Goal: Task Accomplishment & Management: Manage account settings

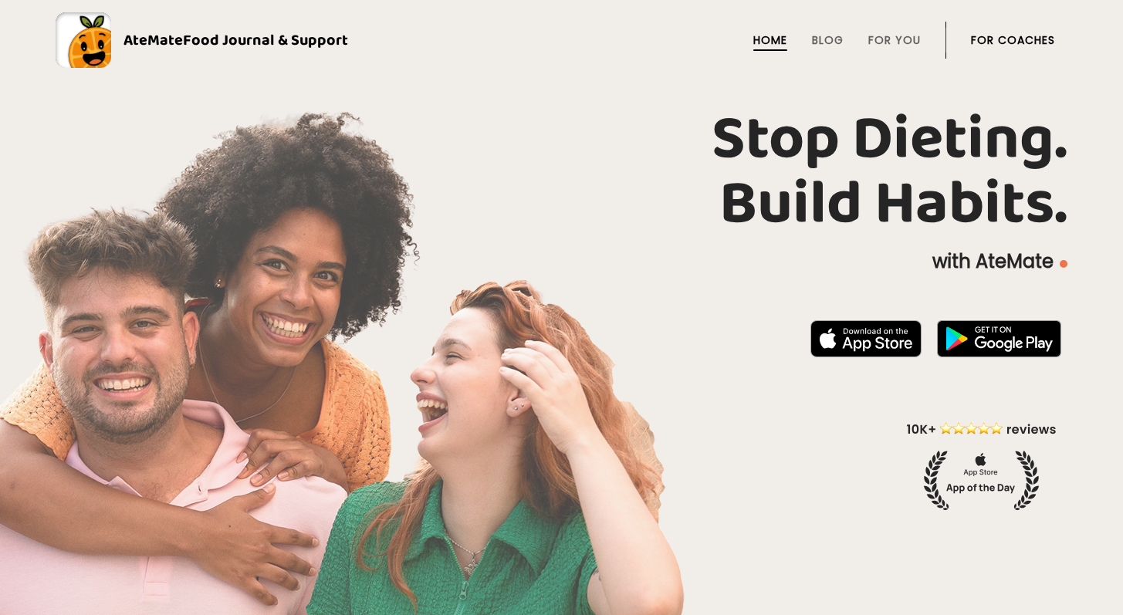
click at [992, 40] on link "For Coaches" at bounding box center [1013, 40] width 84 height 12
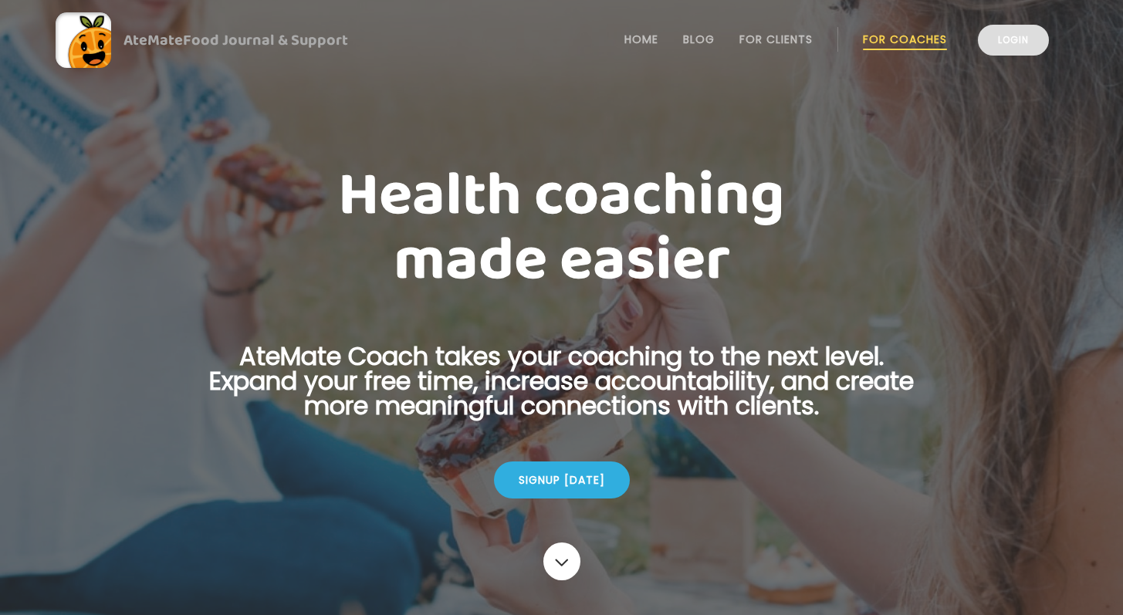
click at [1006, 44] on link "Login" at bounding box center [1013, 40] width 71 height 31
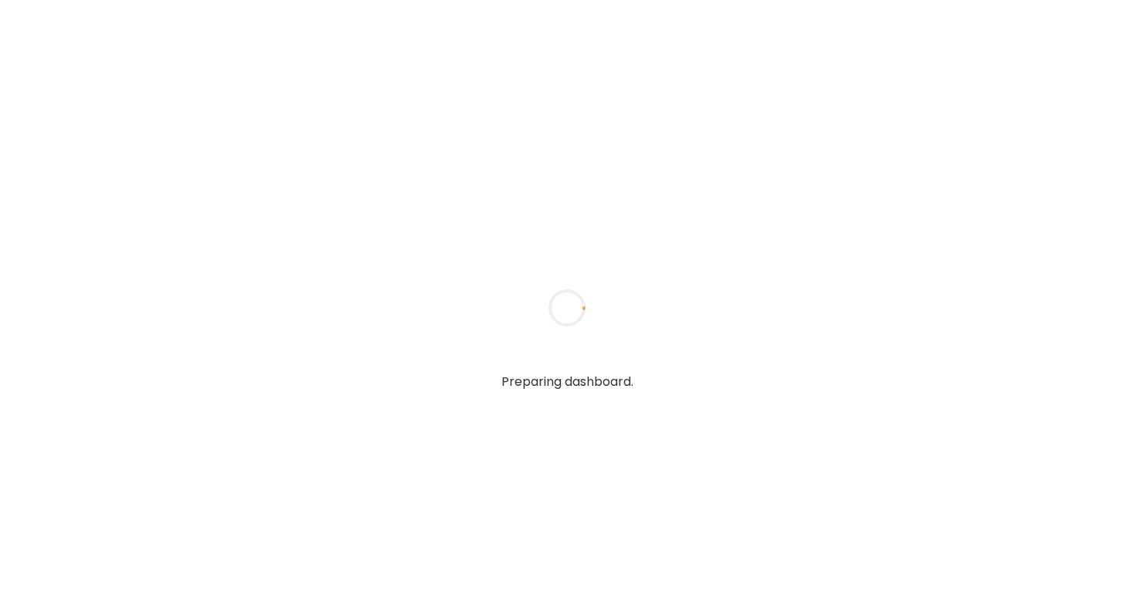
type textarea "**********"
type input "**********"
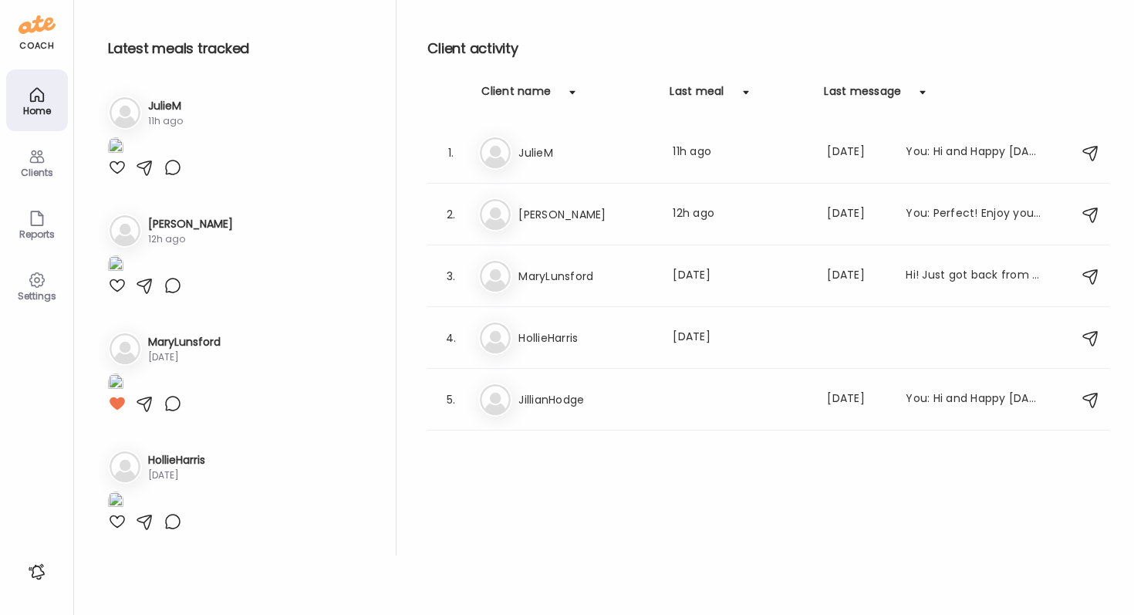
type input "**********"
click at [38, 159] on icon at bounding box center [37, 156] width 19 height 19
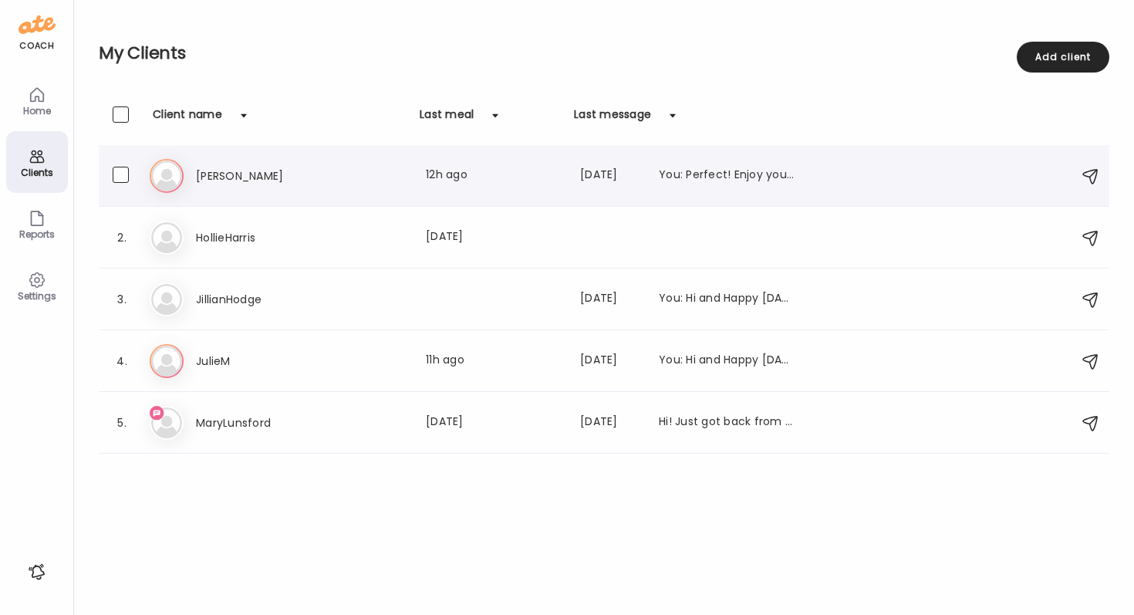
click at [523, 174] on div "Last meal: 12h ago" at bounding box center [494, 176] width 136 height 19
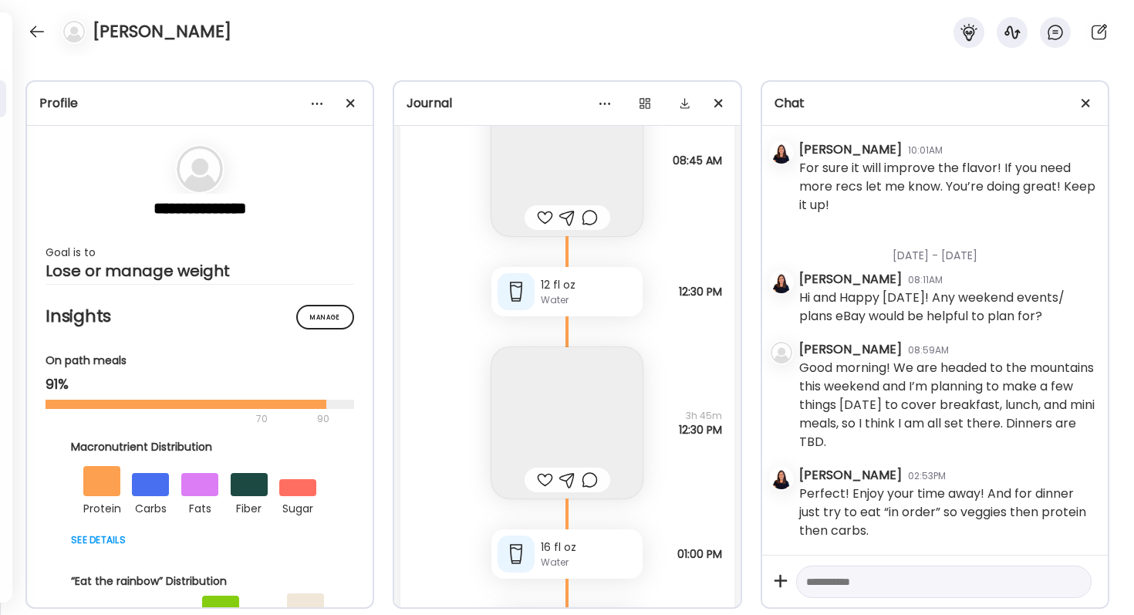
scroll to position [15917, 0]
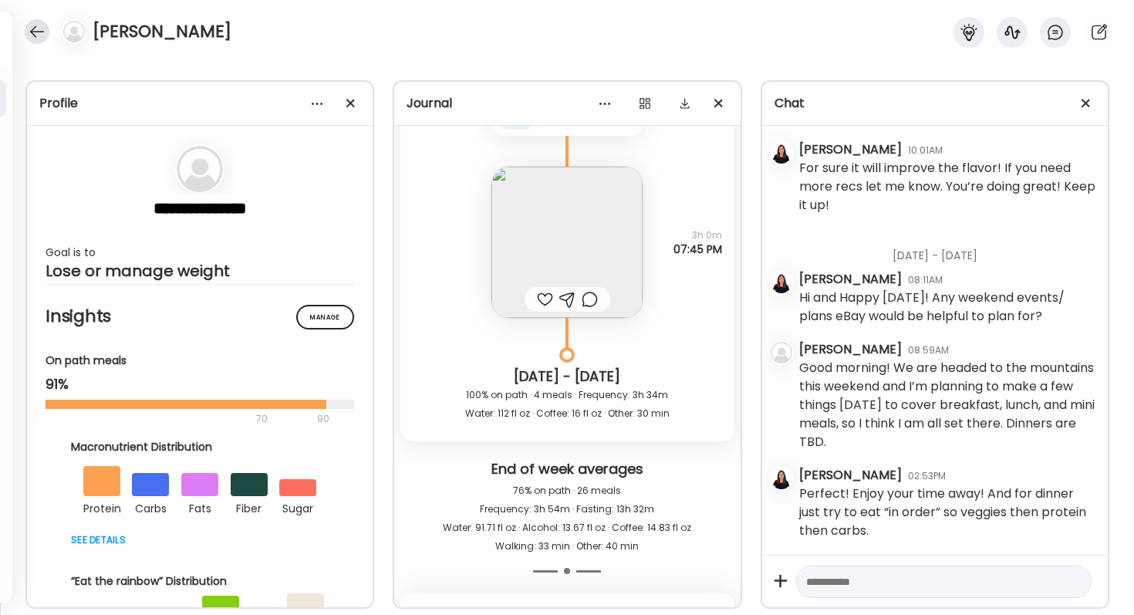
click at [30, 32] on div at bounding box center [37, 31] width 25 height 25
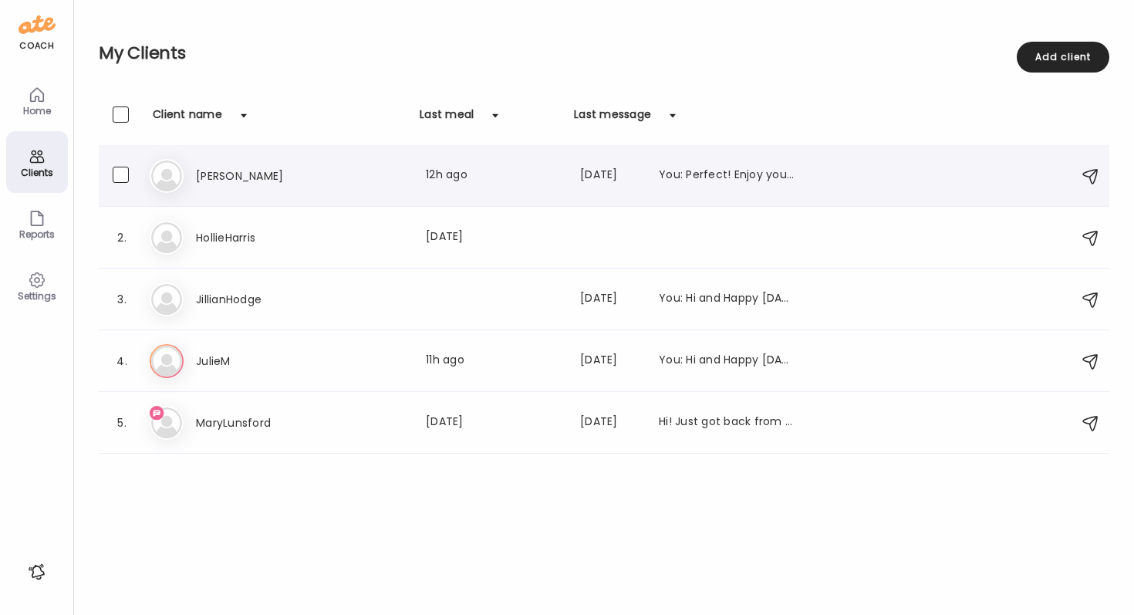
click at [234, 179] on h3 "[PERSON_NAME]" at bounding box center [264, 176] width 136 height 19
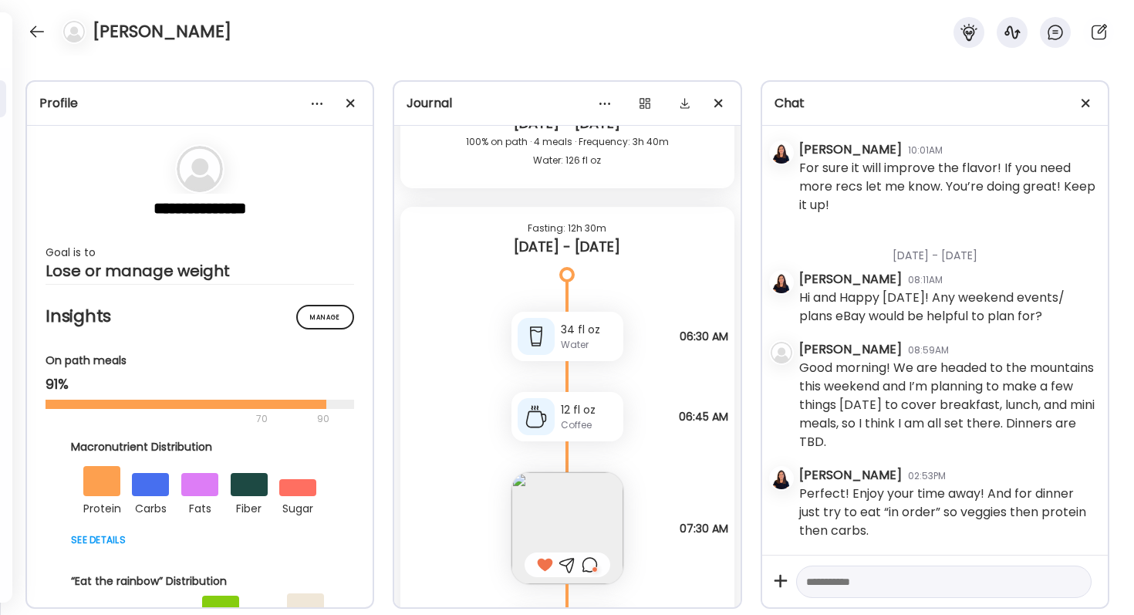
scroll to position [4572, 0]
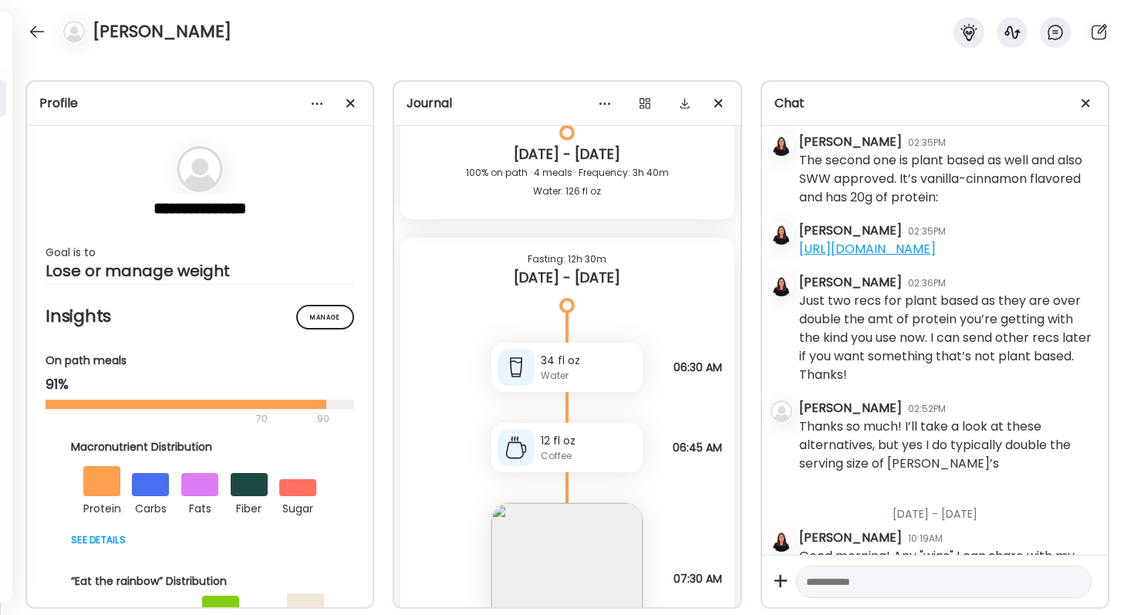
click at [439, 103] on div "Journal" at bounding box center [567, 103] width 321 height 19
click at [607, 104] on div at bounding box center [605, 103] width 31 height 31
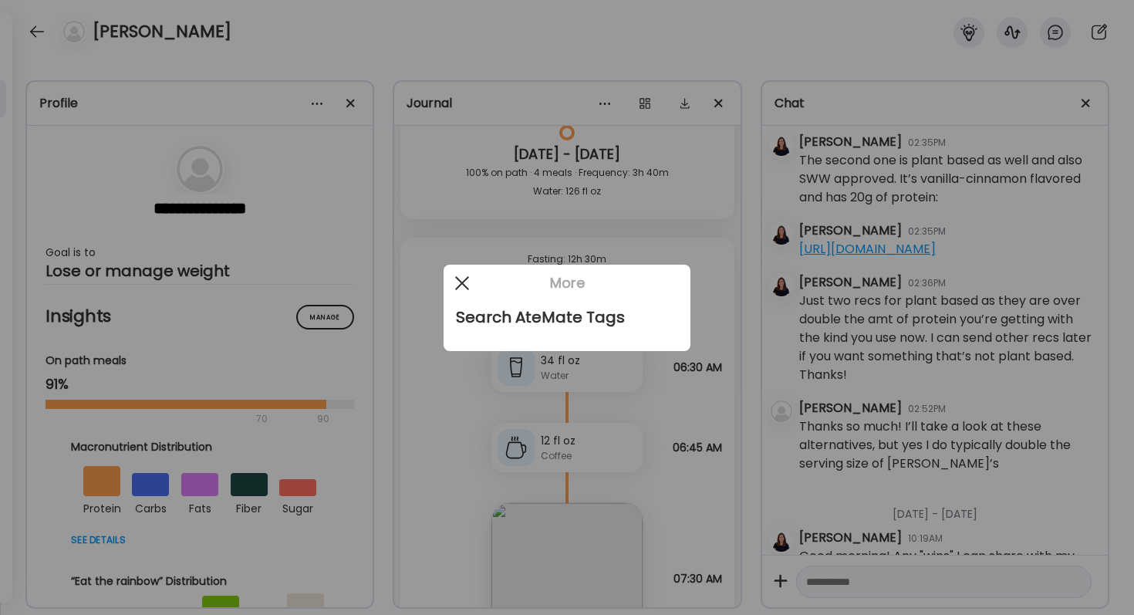
click at [460, 280] on span at bounding box center [462, 282] width 14 height 14
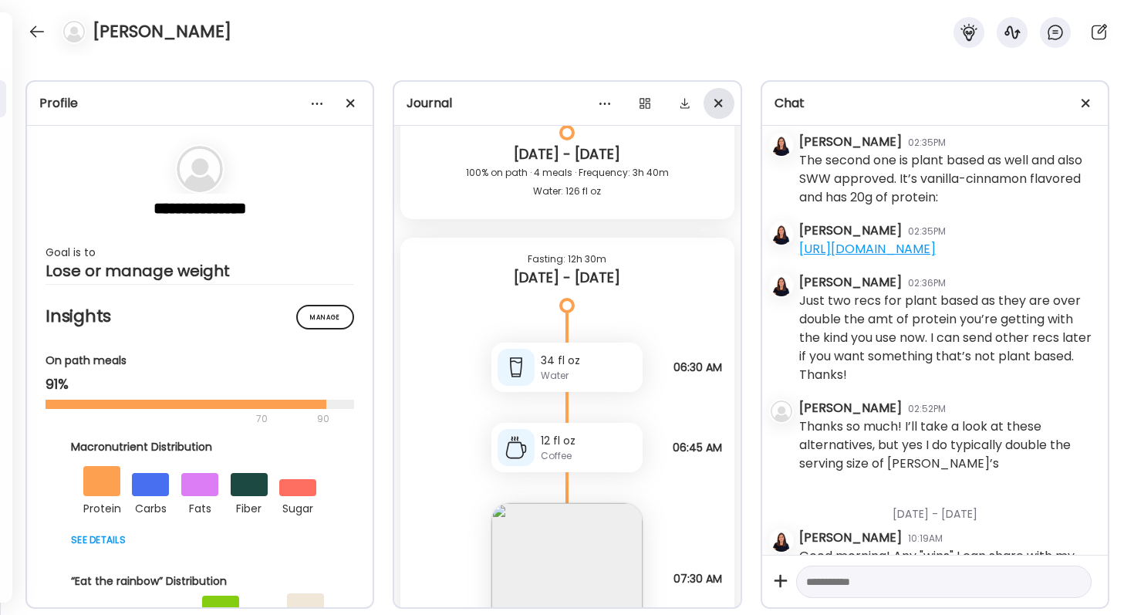
click at [722, 110] on div at bounding box center [719, 103] width 31 height 31
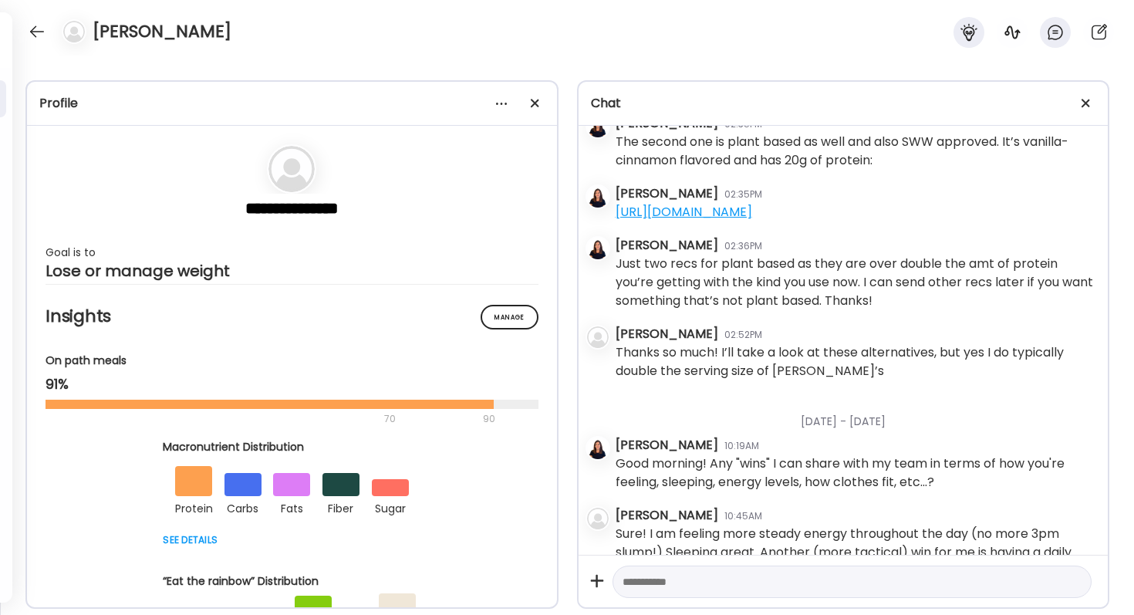
scroll to position [3591, 0]
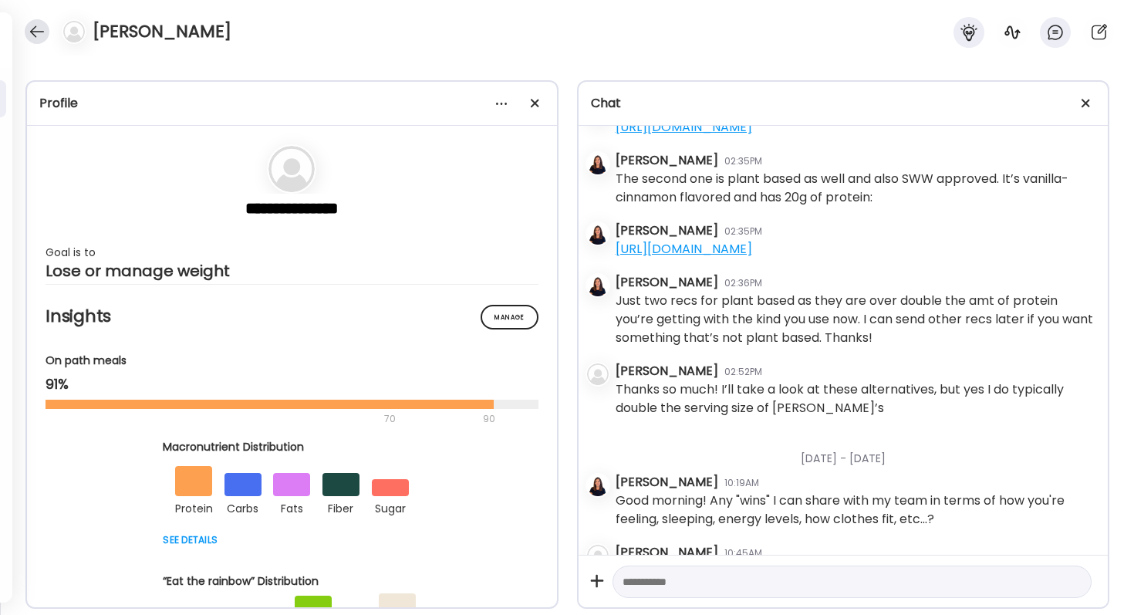
click at [32, 22] on div at bounding box center [37, 31] width 25 height 25
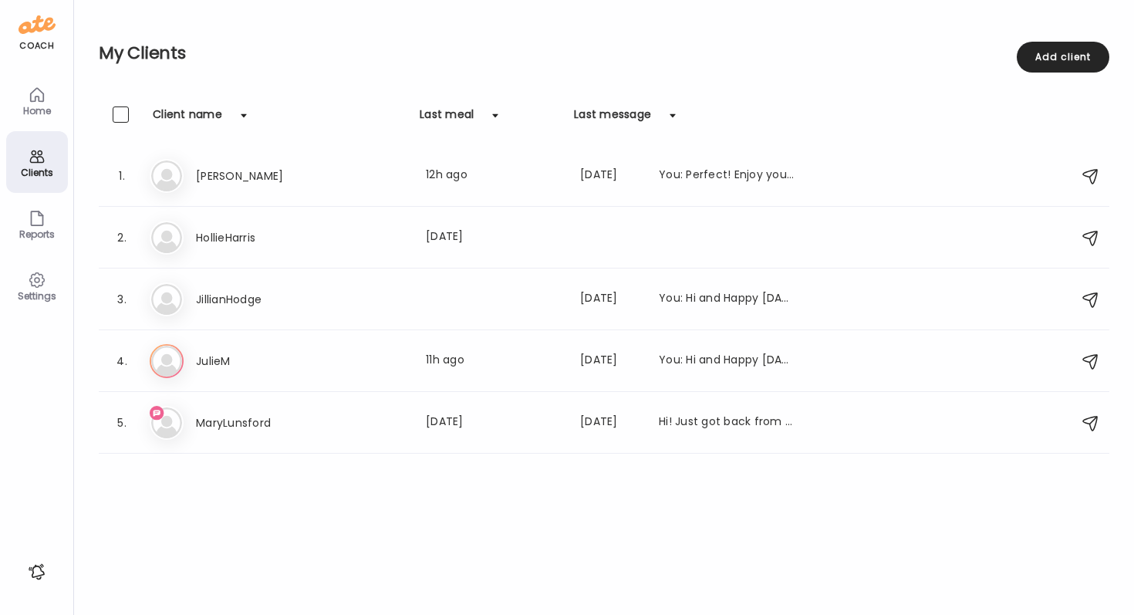
click at [48, 110] on div "Home" at bounding box center [37, 111] width 56 height 10
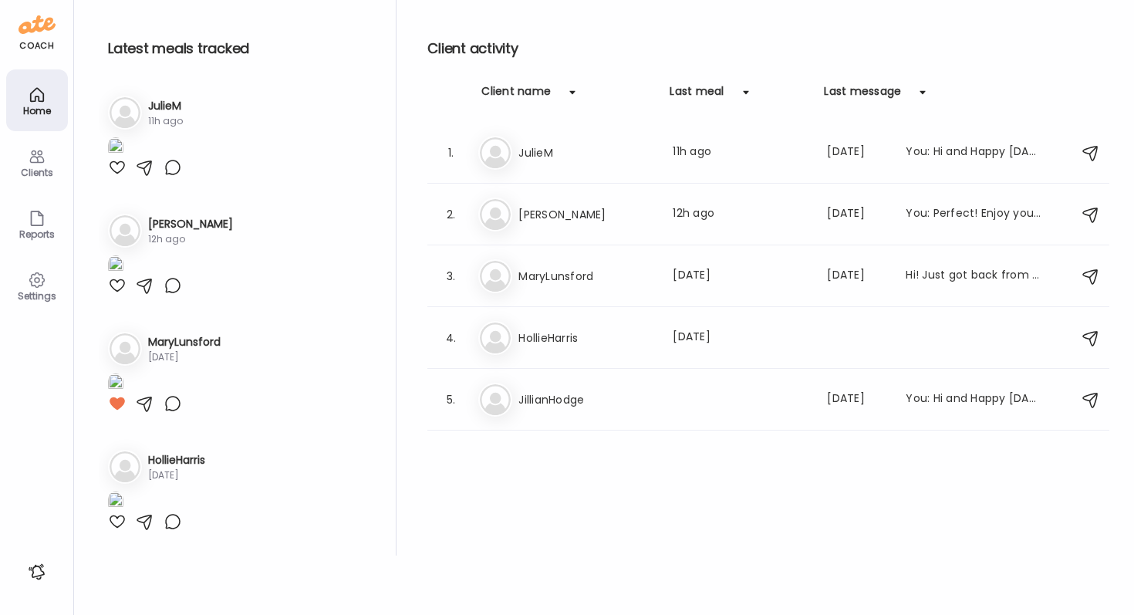
scroll to position [316, 0]
click at [120, 295] on div at bounding box center [117, 285] width 19 height 19
click at [41, 165] on icon at bounding box center [37, 156] width 19 height 19
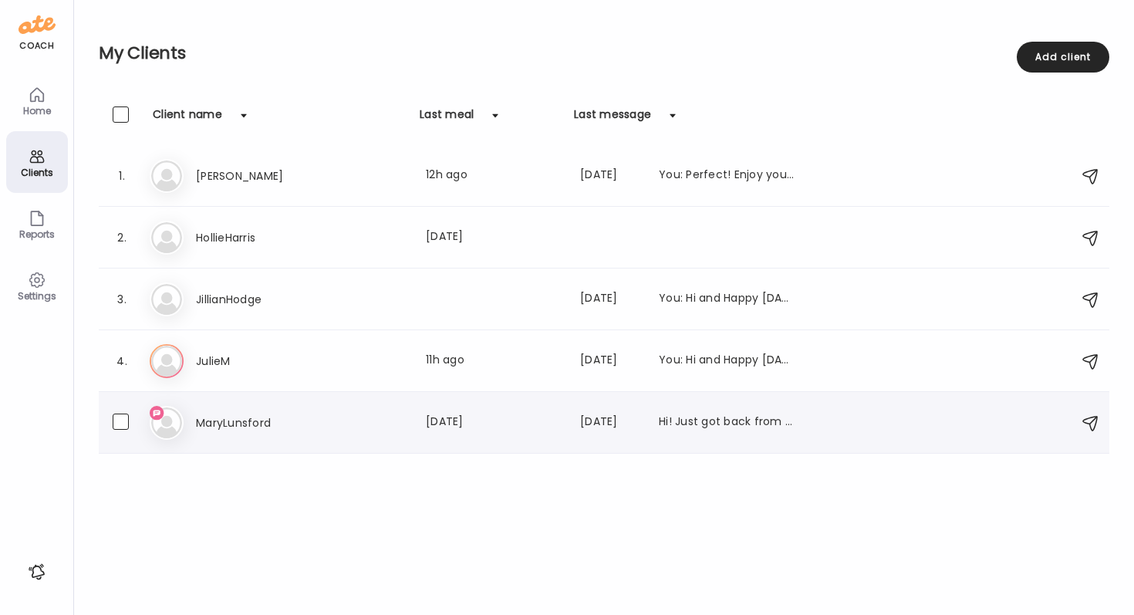
click at [179, 434] on icon at bounding box center [167, 423] width 34 height 34
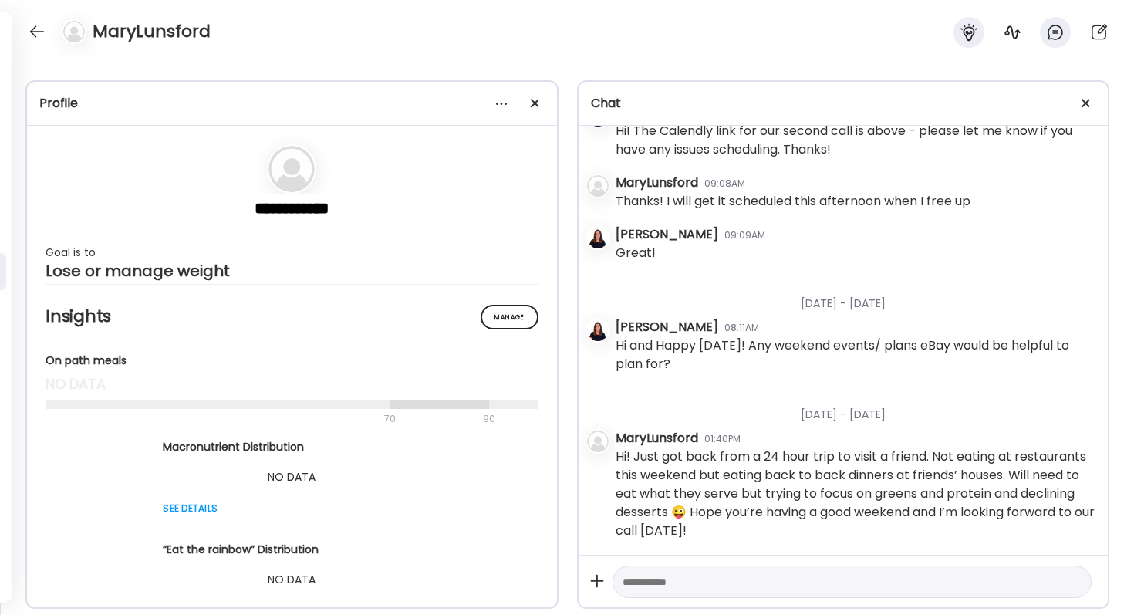
scroll to position [4252, 0]
click at [728, 580] on textarea at bounding box center [839, 582] width 432 height 19
type textarea "*"
click at [698, 576] on textarea "**********" at bounding box center [839, 582] width 432 height 19
click at [763, 590] on textarea "**********" at bounding box center [839, 582] width 432 height 19
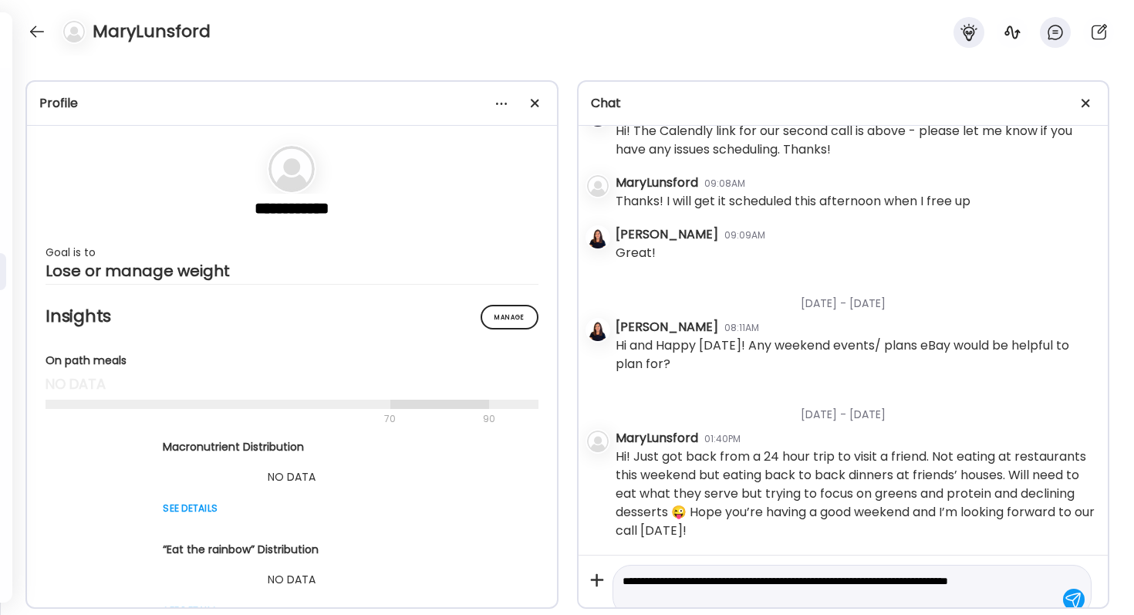
scroll to position [18, 0]
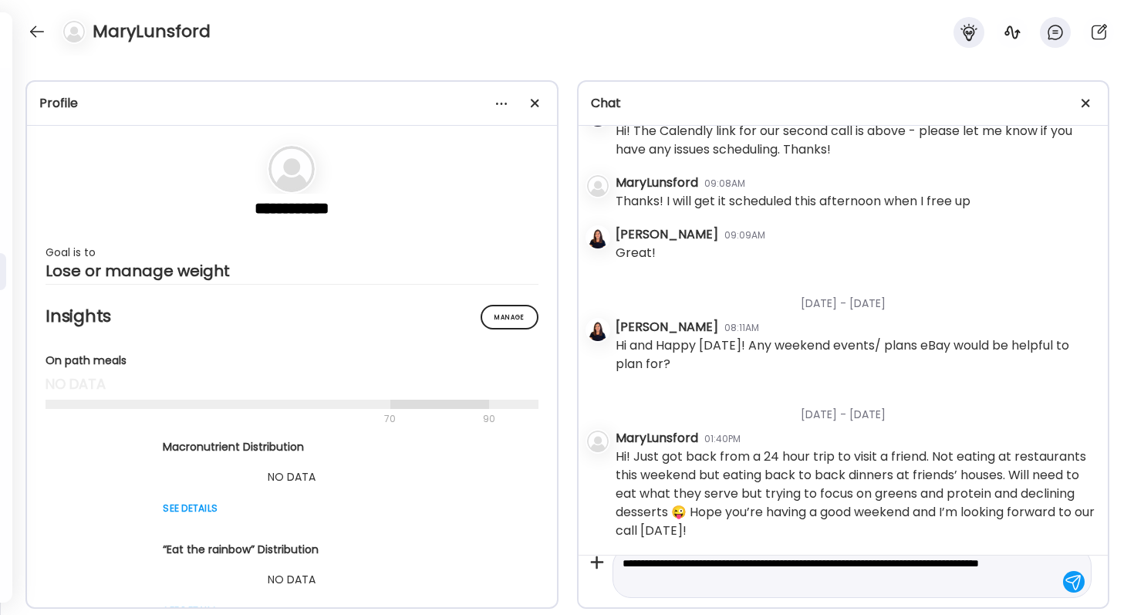
type textarea "**********"
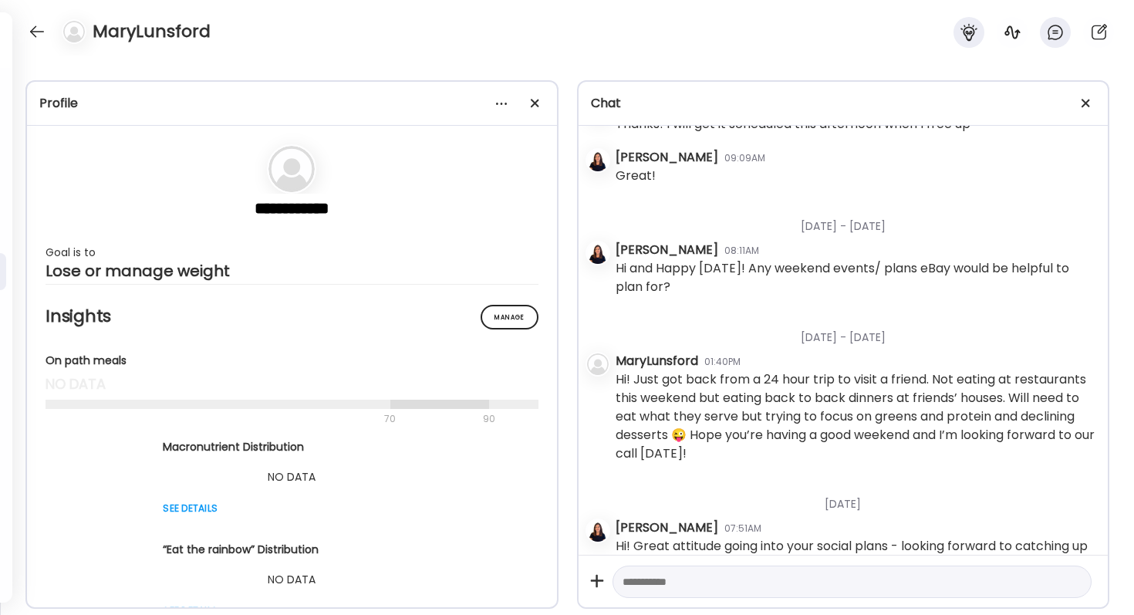
scroll to position [4363, 0]
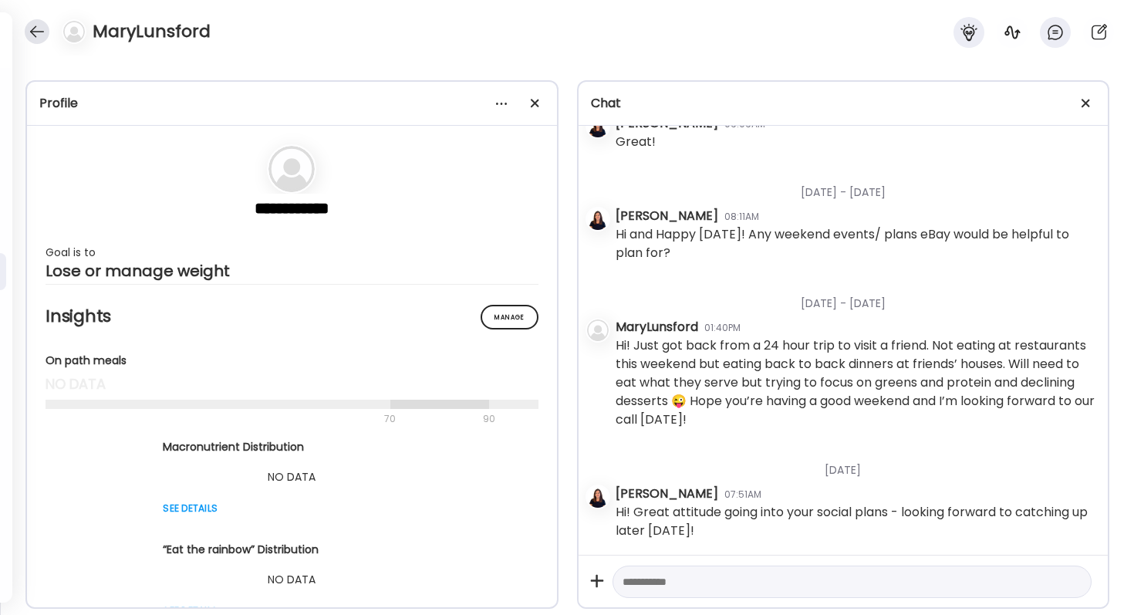
click at [39, 39] on div at bounding box center [37, 31] width 25 height 25
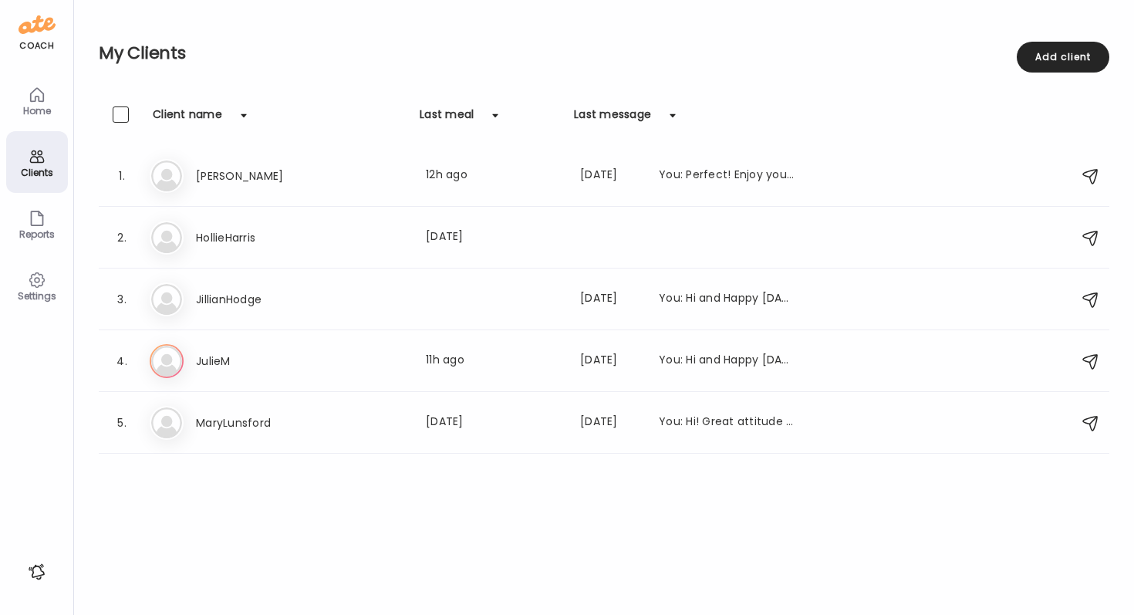
click at [439, 113] on div "Last meal" at bounding box center [447, 118] width 54 height 25
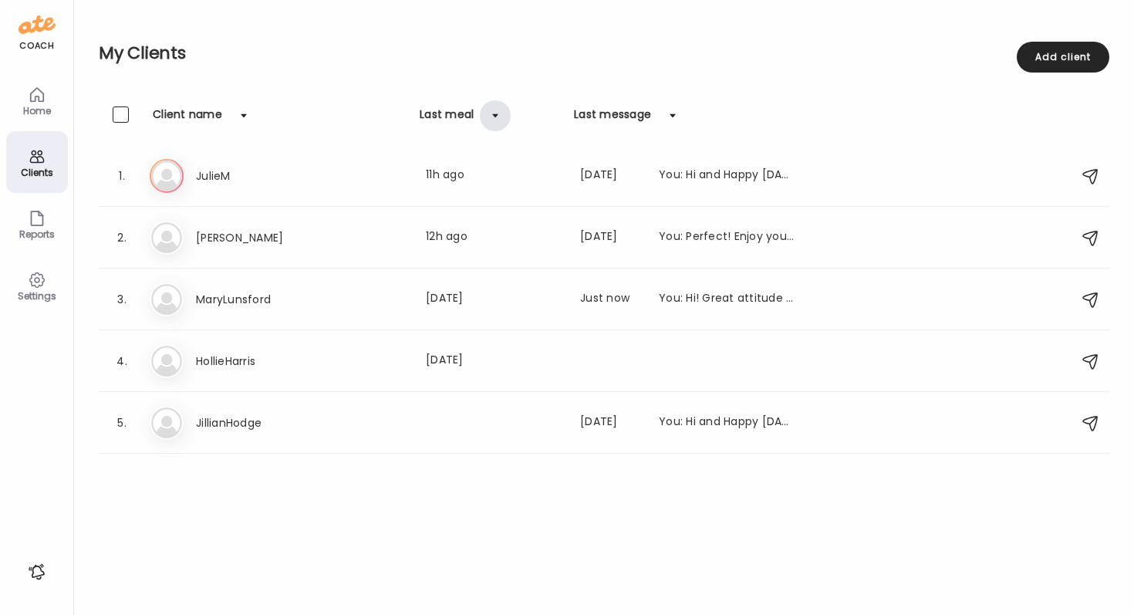
click at [495, 117] on div at bounding box center [495, 115] width 31 height 31
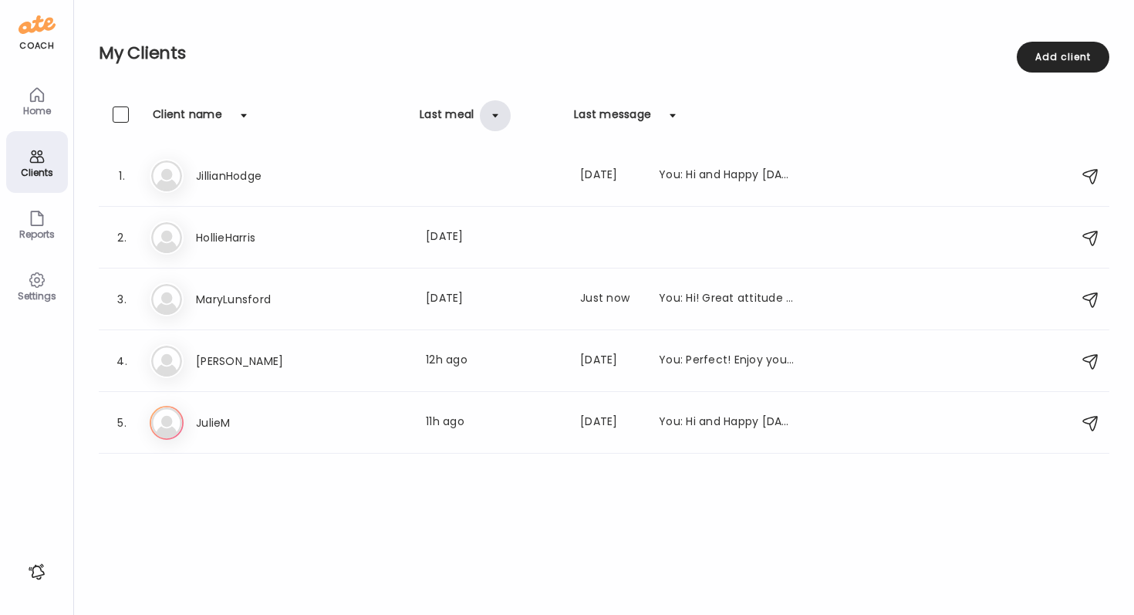
click at [485, 117] on div at bounding box center [495, 115] width 31 height 31
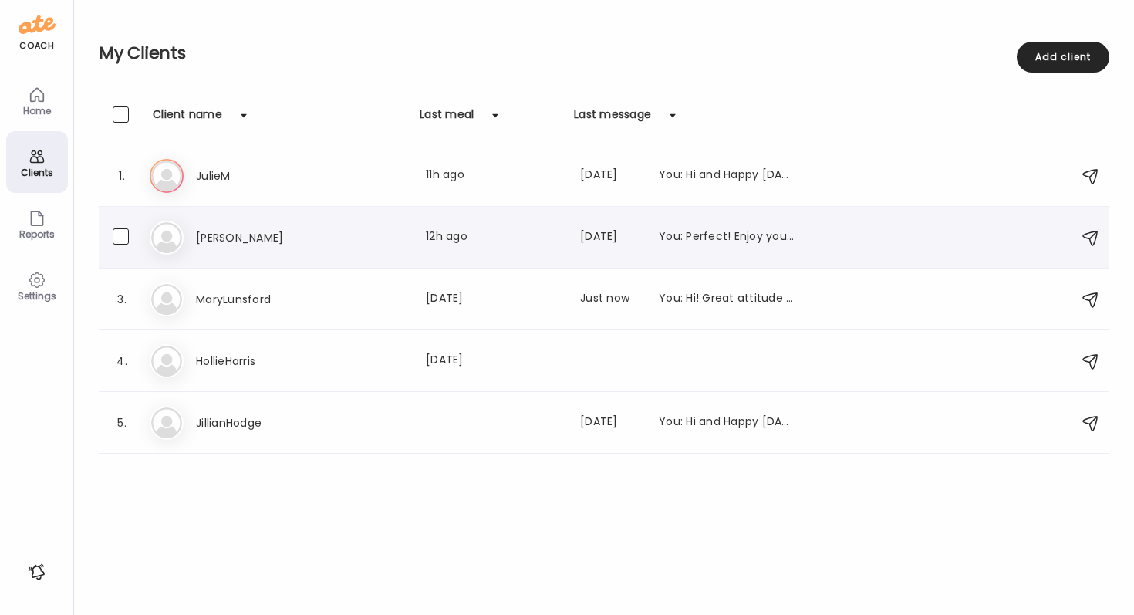
click at [213, 234] on h3 "[PERSON_NAME]" at bounding box center [264, 237] width 136 height 19
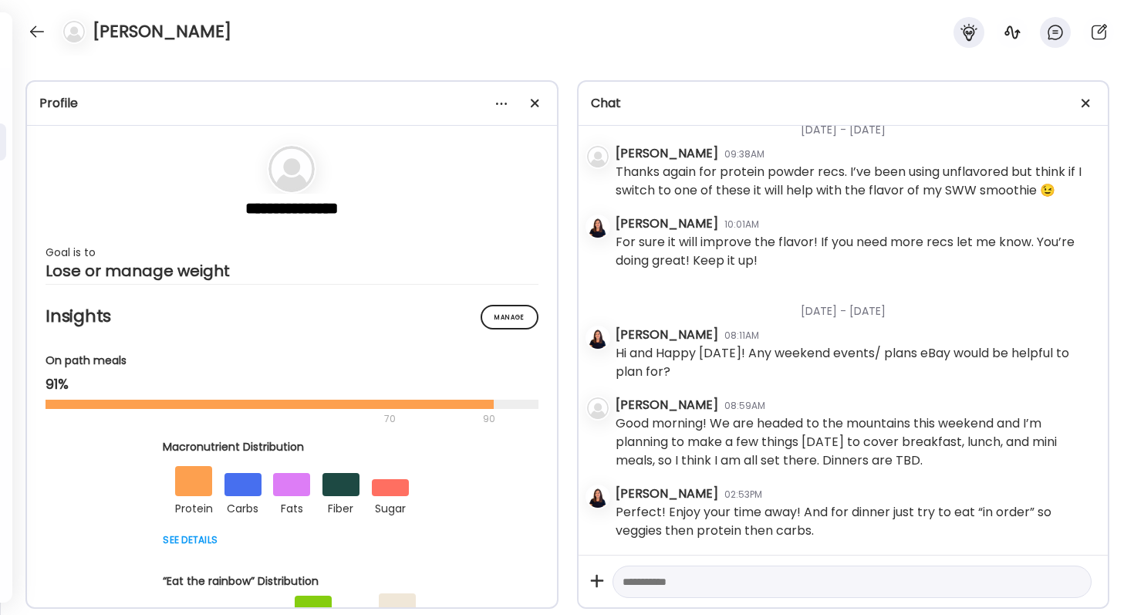
scroll to position [4572, 0]
click at [728, 573] on textarea at bounding box center [839, 582] width 432 height 19
type textarea "**********"
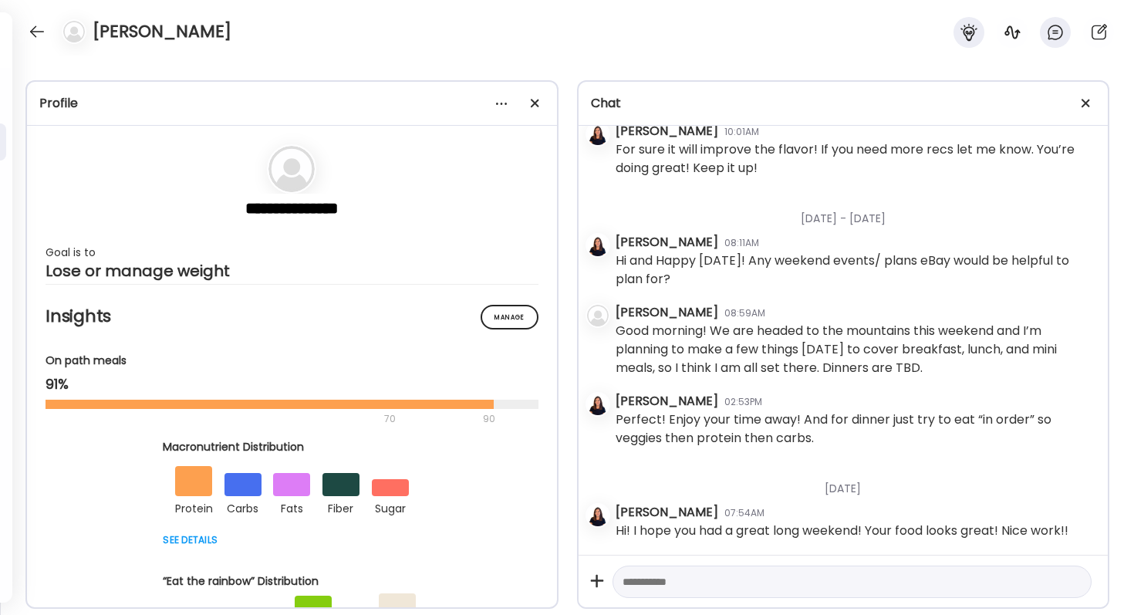
scroll to position [4666, 0]
click at [34, 32] on div at bounding box center [37, 31] width 25 height 25
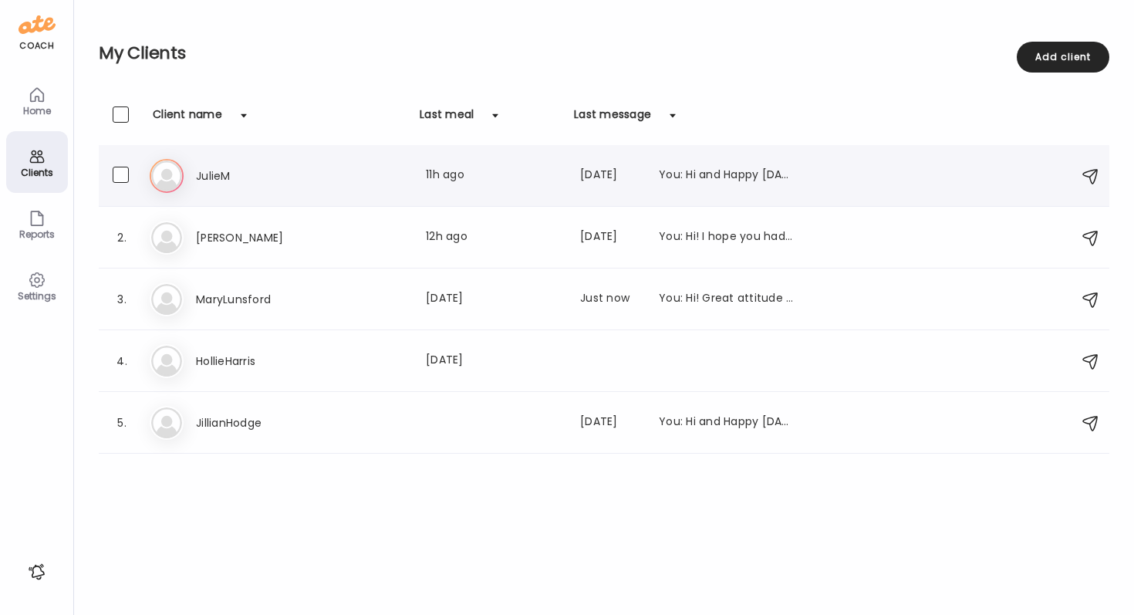
click at [215, 161] on div "Ju JulieM Last meal: 11h ago Last message: 3d ago You: Hi and Happy Friday! Any…" at bounding box center [607, 176] width 914 height 34
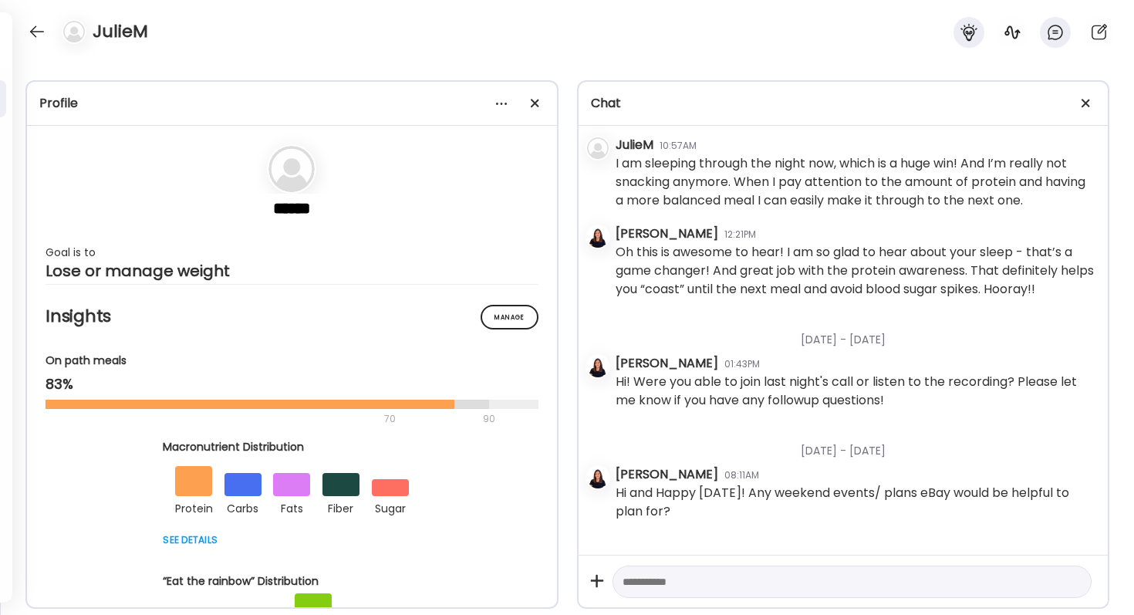
scroll to position [2335, 0]
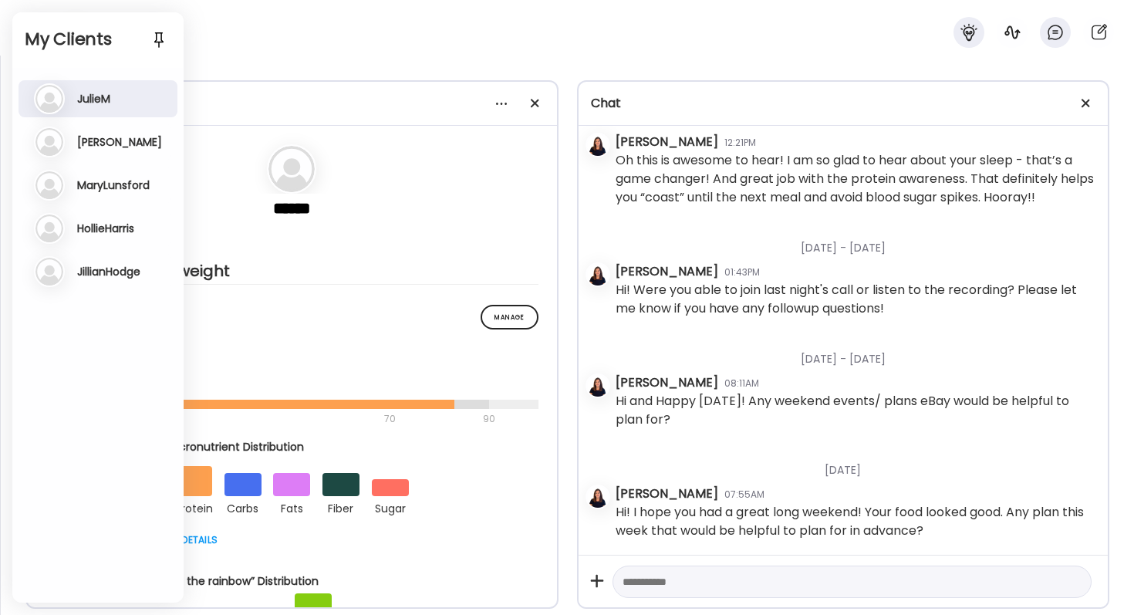
click at [306, 33] on div "JulieM" at bounding box center [567, 28] width 1134 height 56
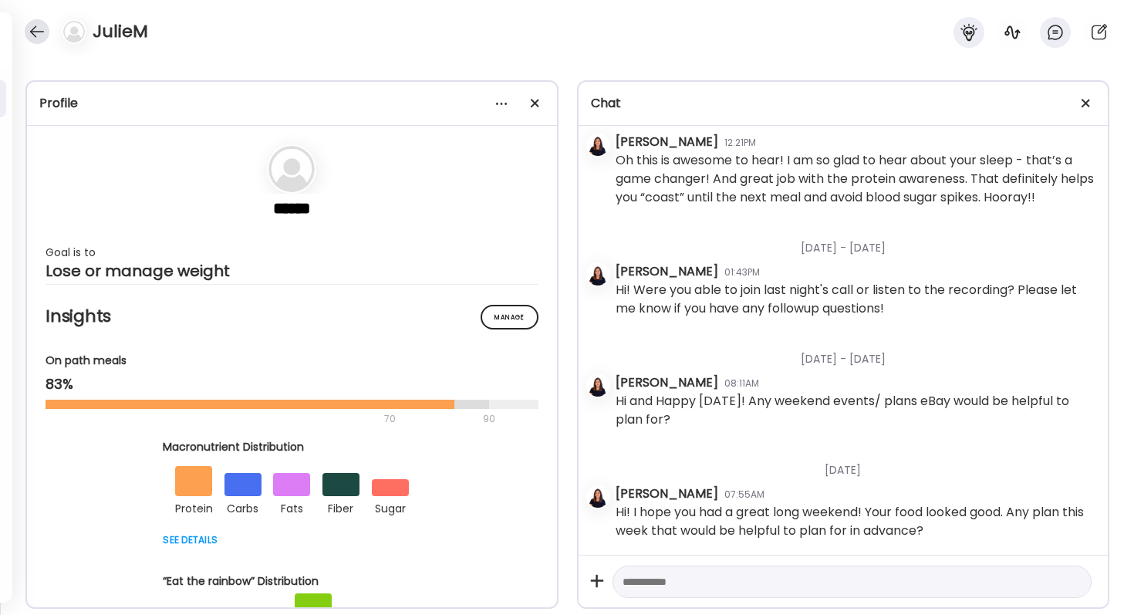
click at [32, 32] on div at bounding box center [37, 31] width 25 height 25
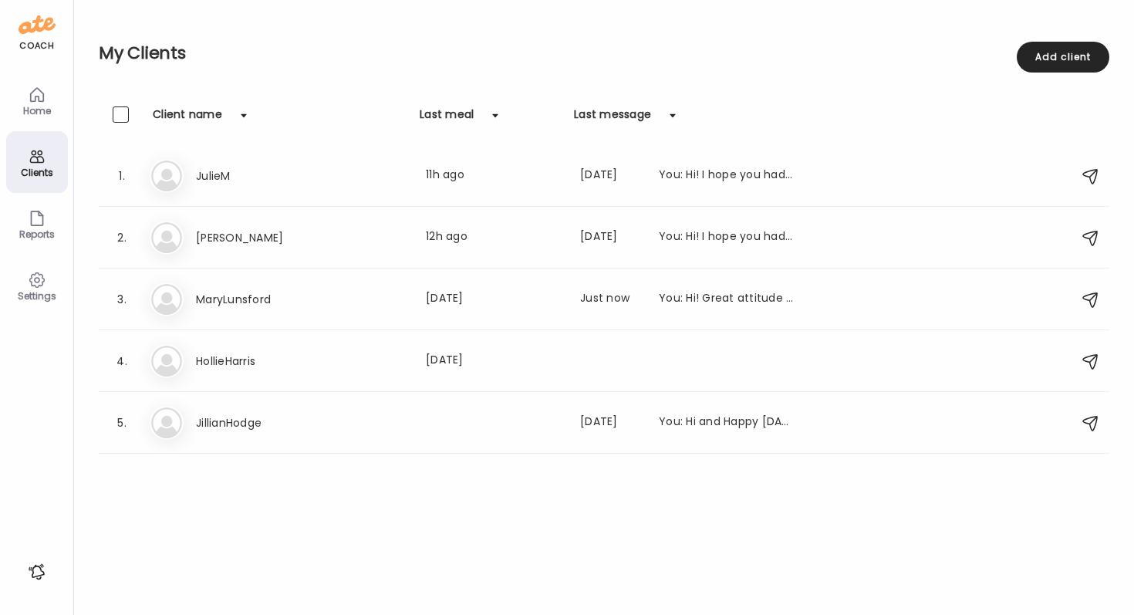
click at [33, 295] on div "Settings" at bounding box center [37, 296] width 56 height 10
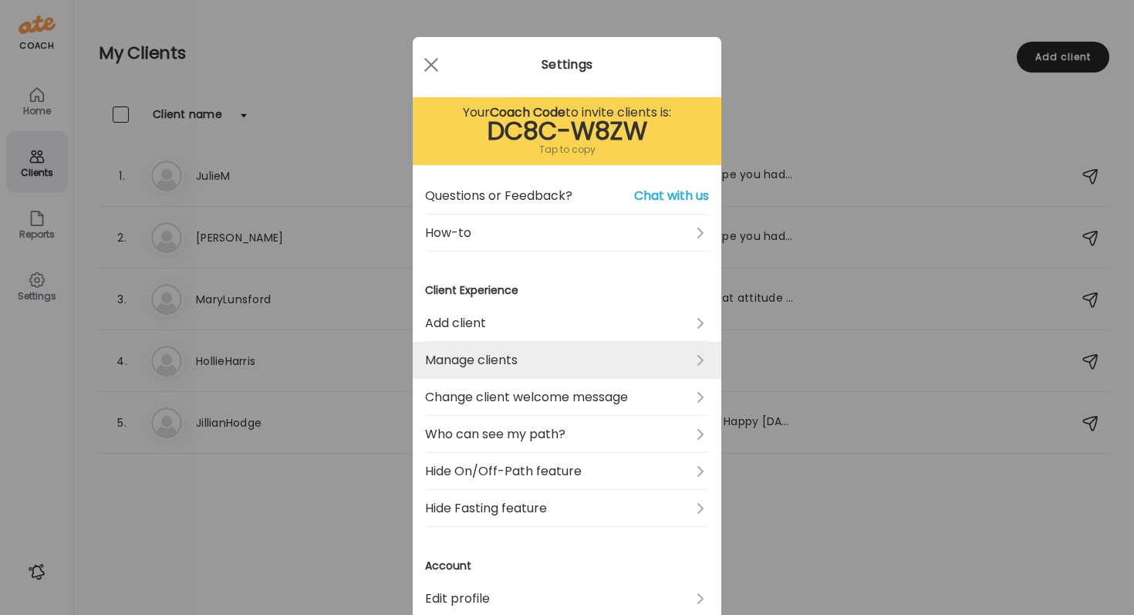
click at [637, 359] on link "Manage clients" at bounding box center [567, 360] width 284 height 37
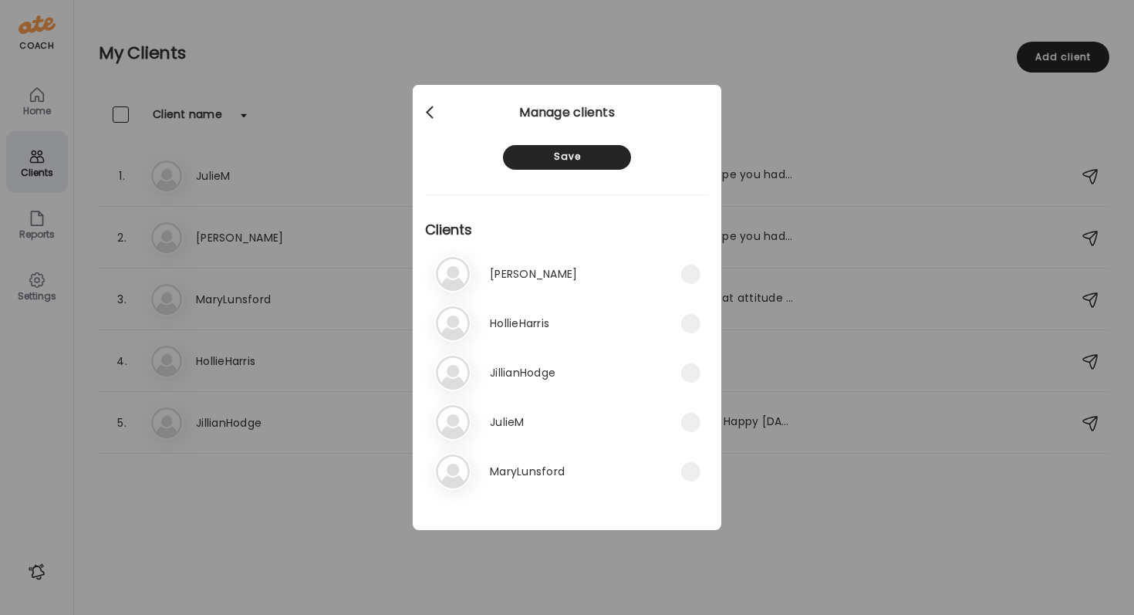
click at [435, 114] on div at bounding box center [431, 112] width 31 height 31
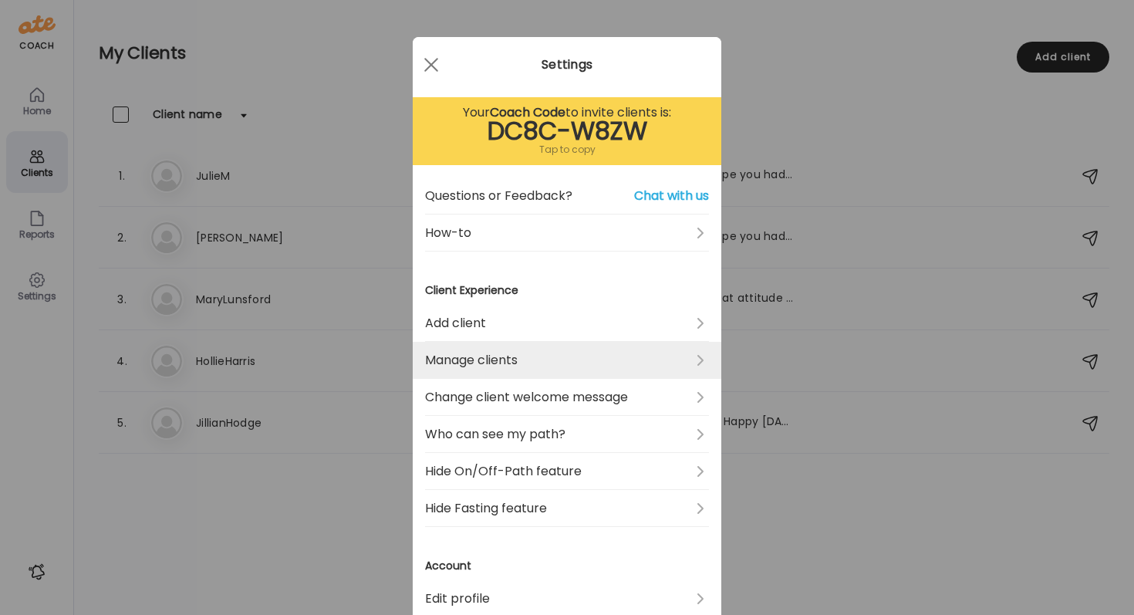
click at [511, 357] on link "Manage clients" at bounding box center [567, 360] width 284 height 37
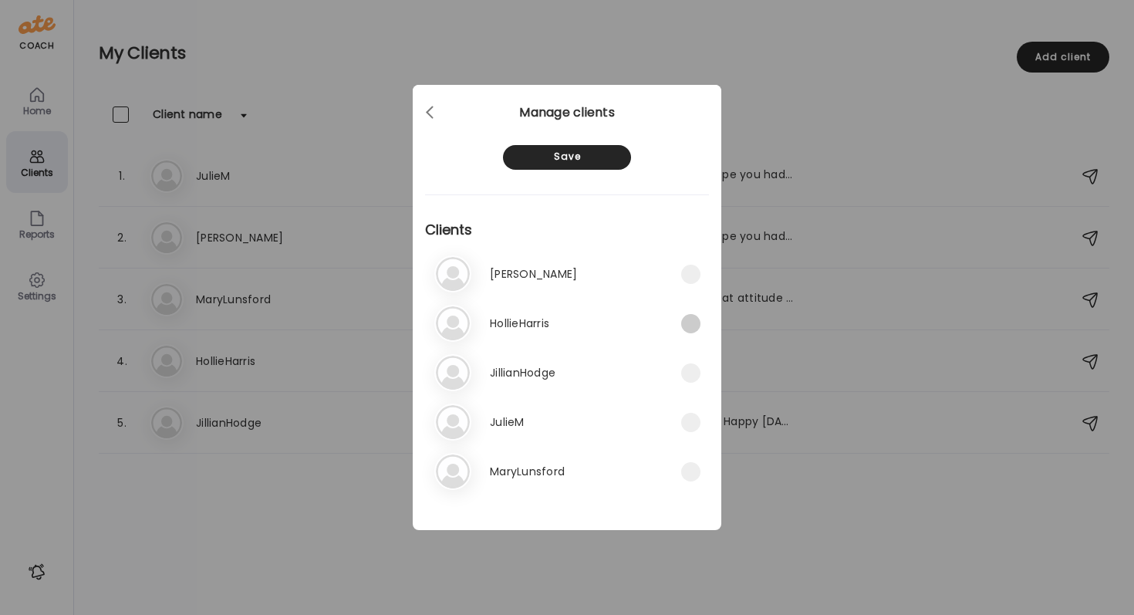
click at [687, 322] on span at bounding box center [690, 323] width 19 height 19
click at [567, 157] on div "Save" at bounding box center [567, 157] width 128 height 25
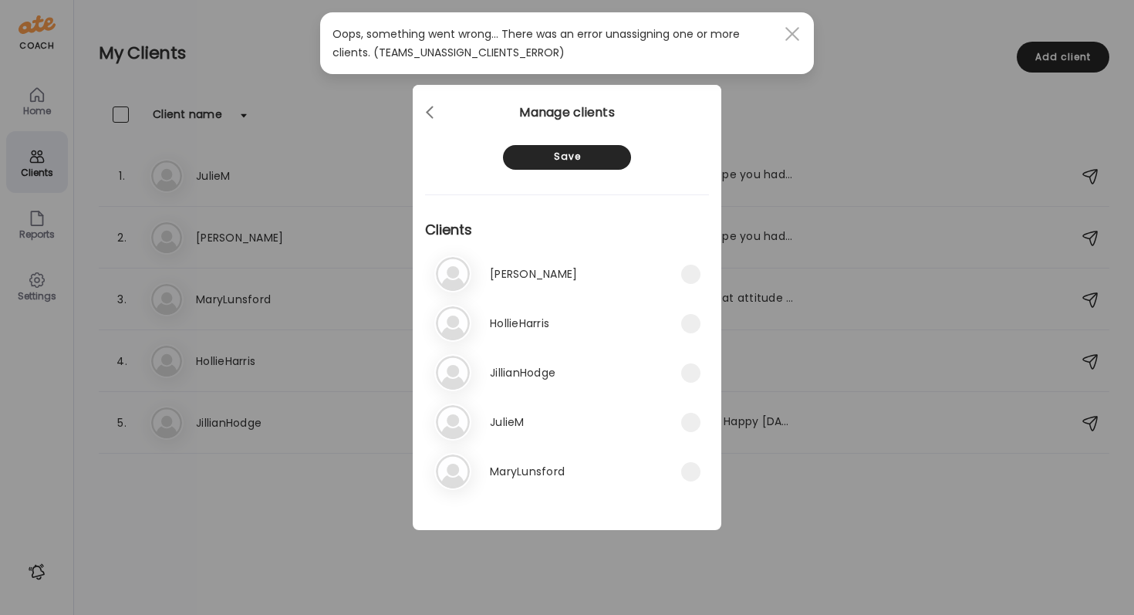
click at [790, 31] on span at bounding box center [793, 34] width 14 height 14
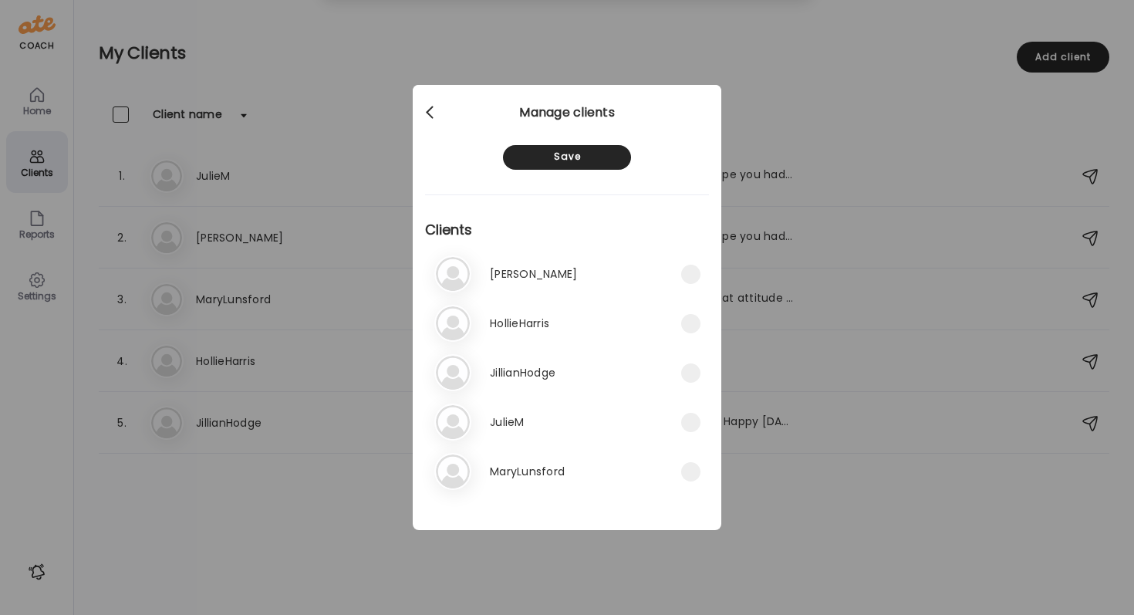
click at [427, 108] on div at bounding box center [431, 112] width 31 height 31
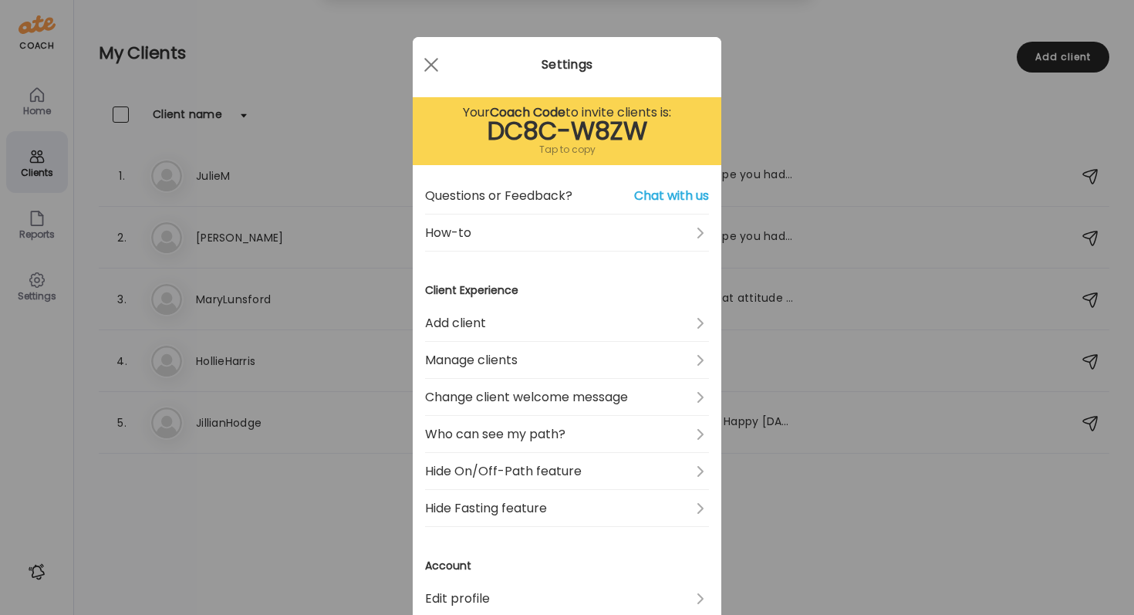
click at [809, 536] on div "Ate Coach Dashboard Wahoo! It’s official Take a moment to set up your Coach Pro…" at bounding box center [567, 307] width 1134 height 615
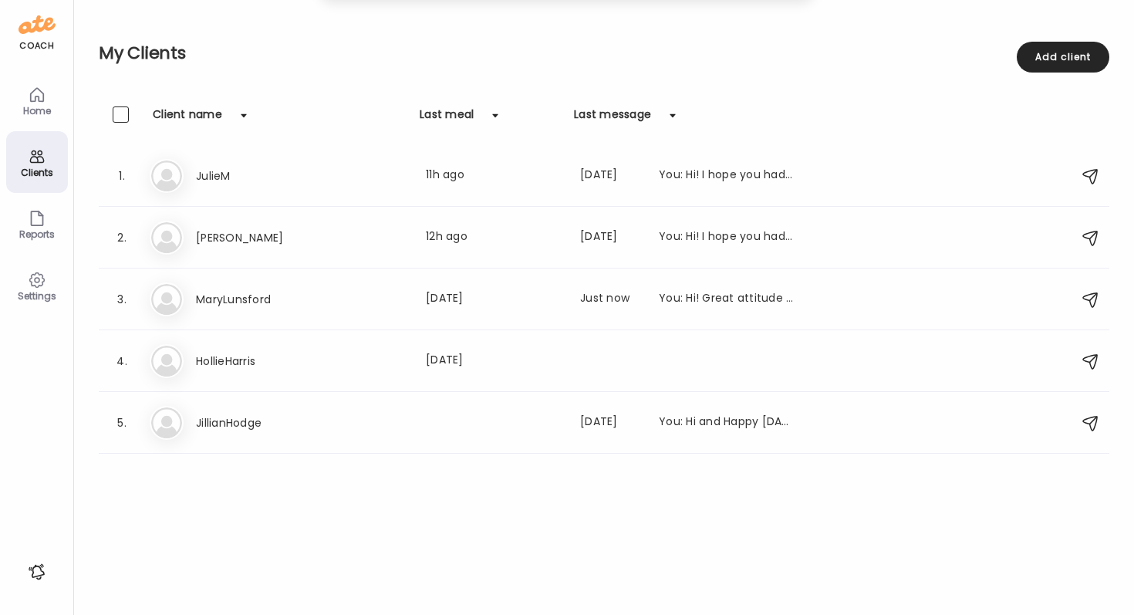
click at [20, 271] on div "Settings" at bounding box center [37, 286] width 62 height 62
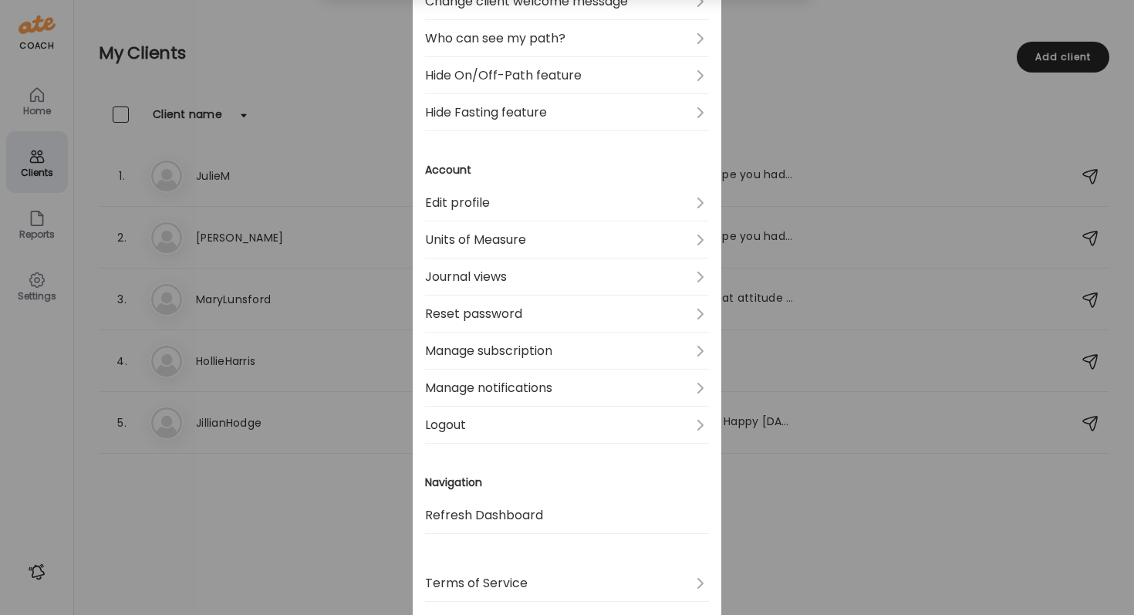
scroll to position [451, 0]
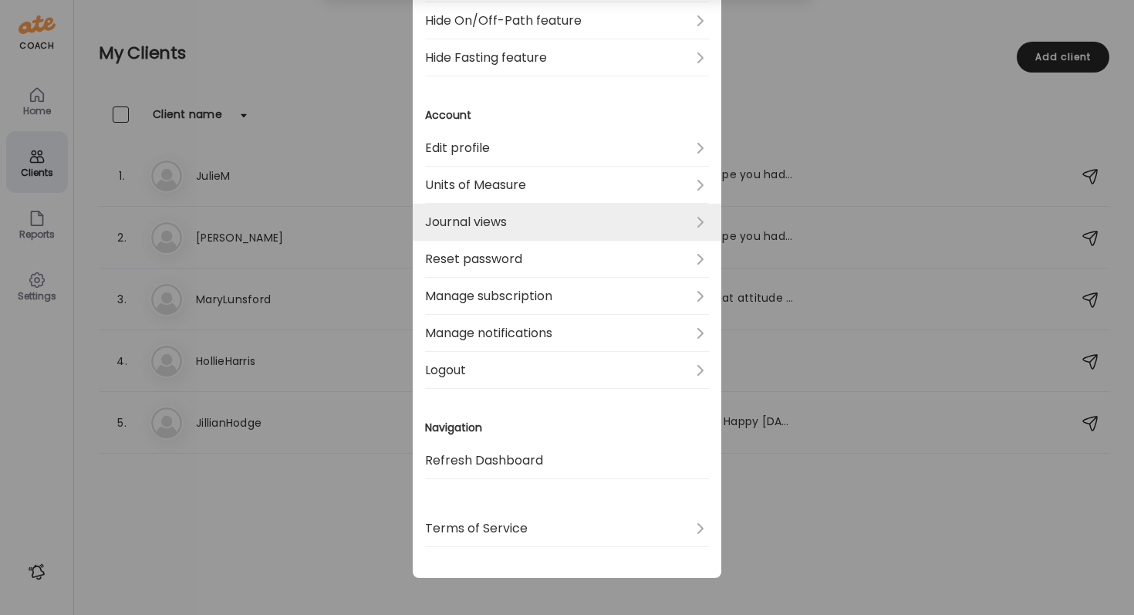
click at [499, 230] on link "Journal views" at bounding box center [567, 222] width 284 height 37
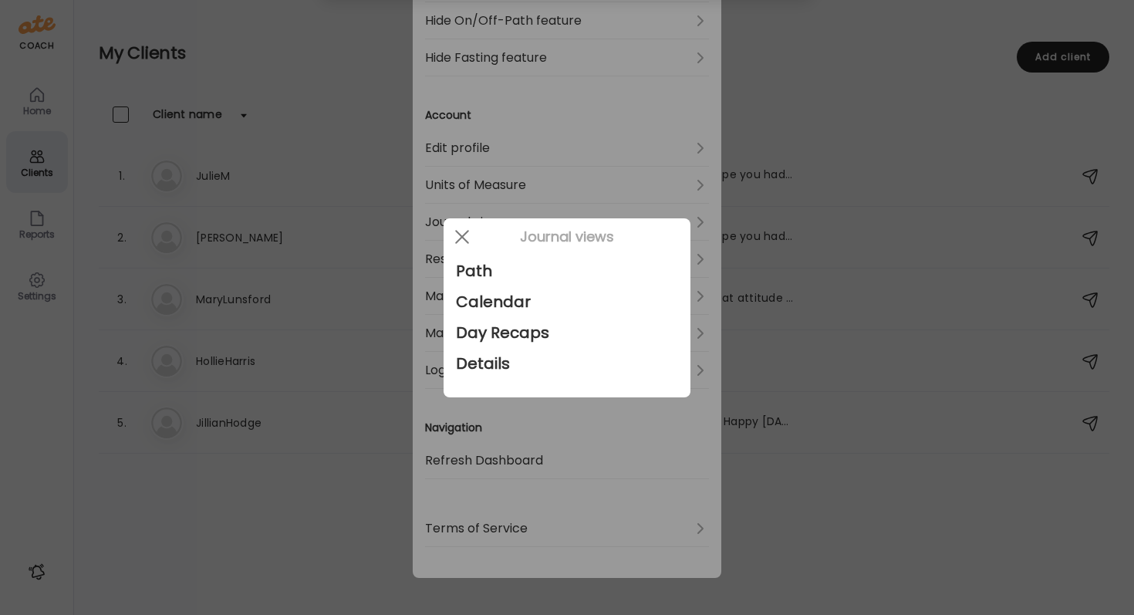
click at [596, 448] on div at bounding box center [567, 307] width 1134 height 615
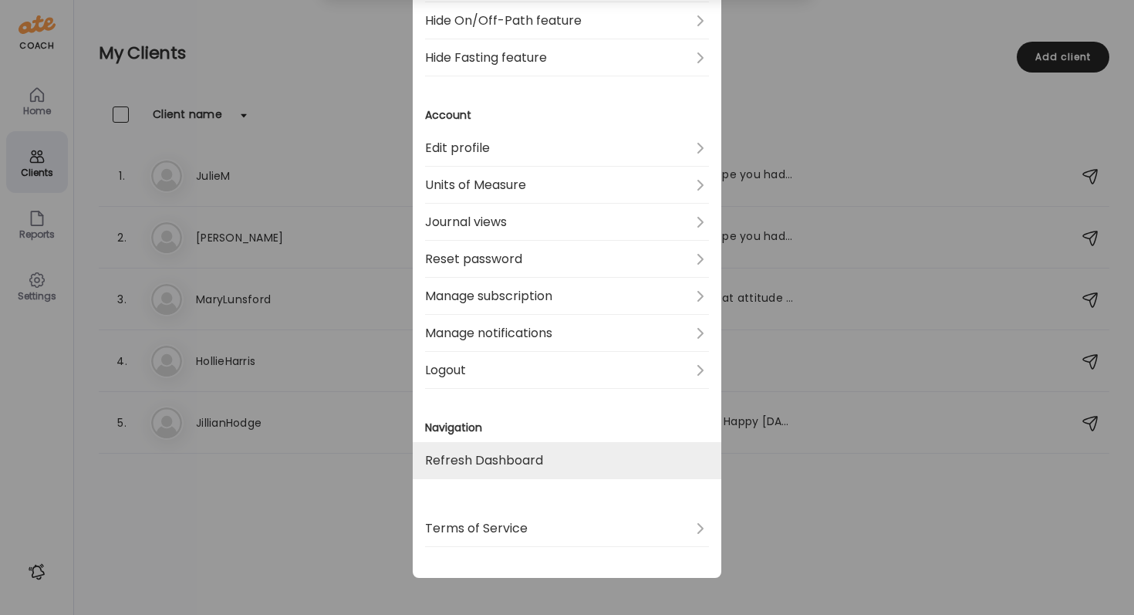
click at [509, 459] on link "Refresh Dashboard" at bounding box center [567, 460] width 284 height 37
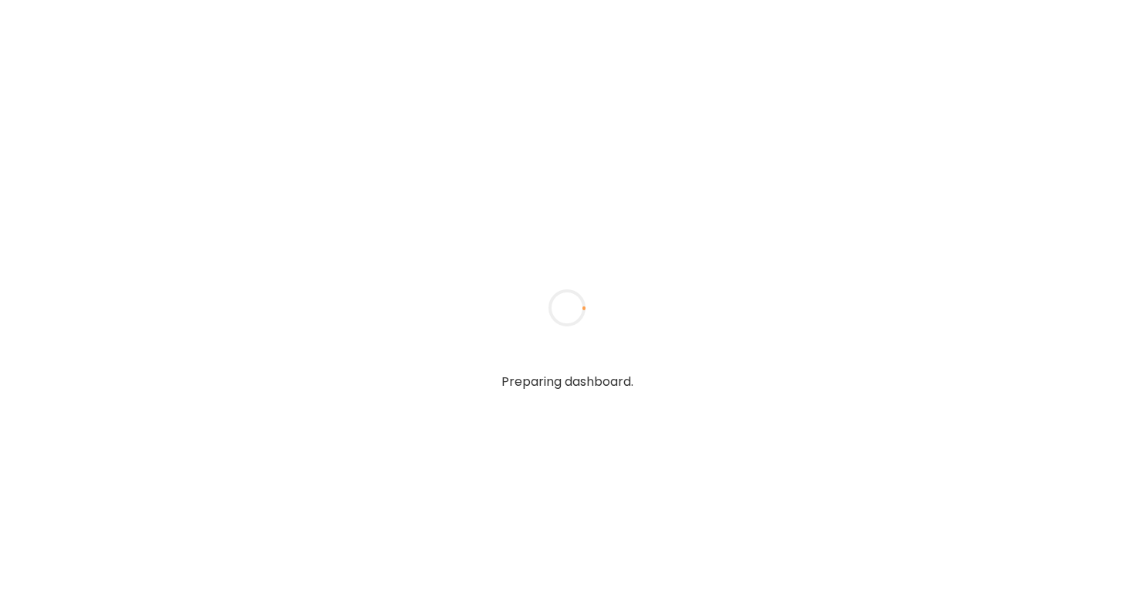
type textarea "**********"
type input "**********"
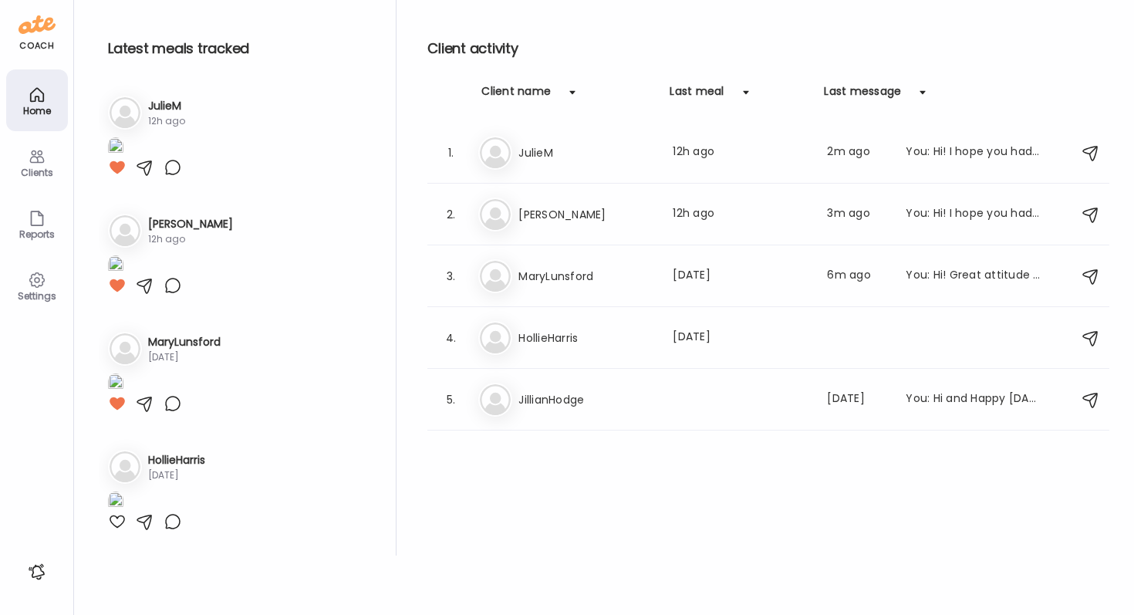
type input "**********"
click at [41, 150] on icon at bounding box center [37, 156] width 19 height 19
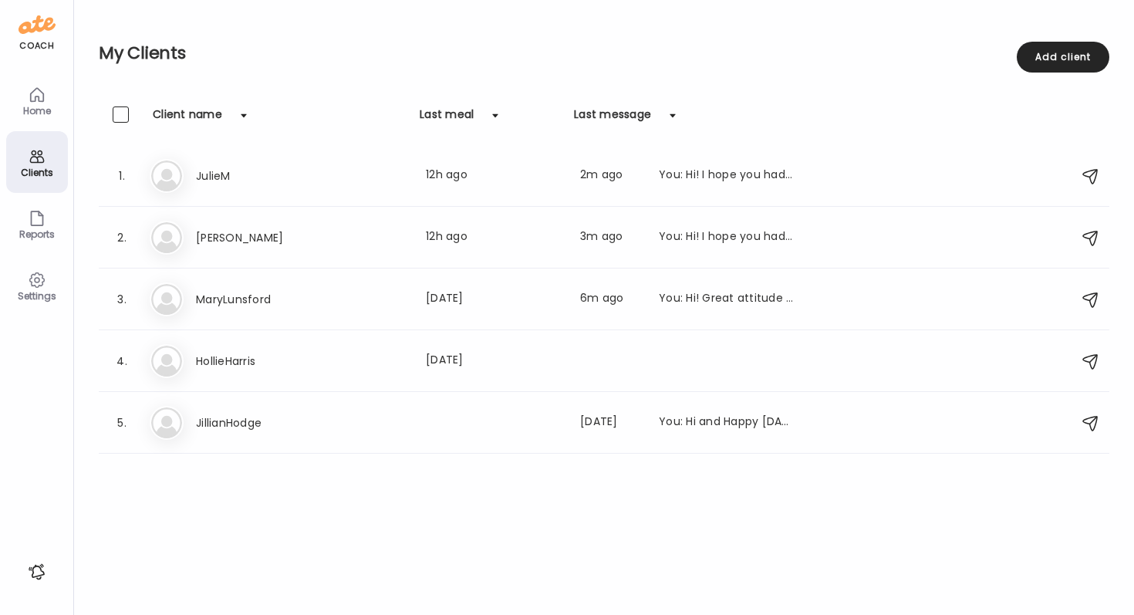
click at [42, 271] on icon at bounding box center [37, 280] width 19 height 19
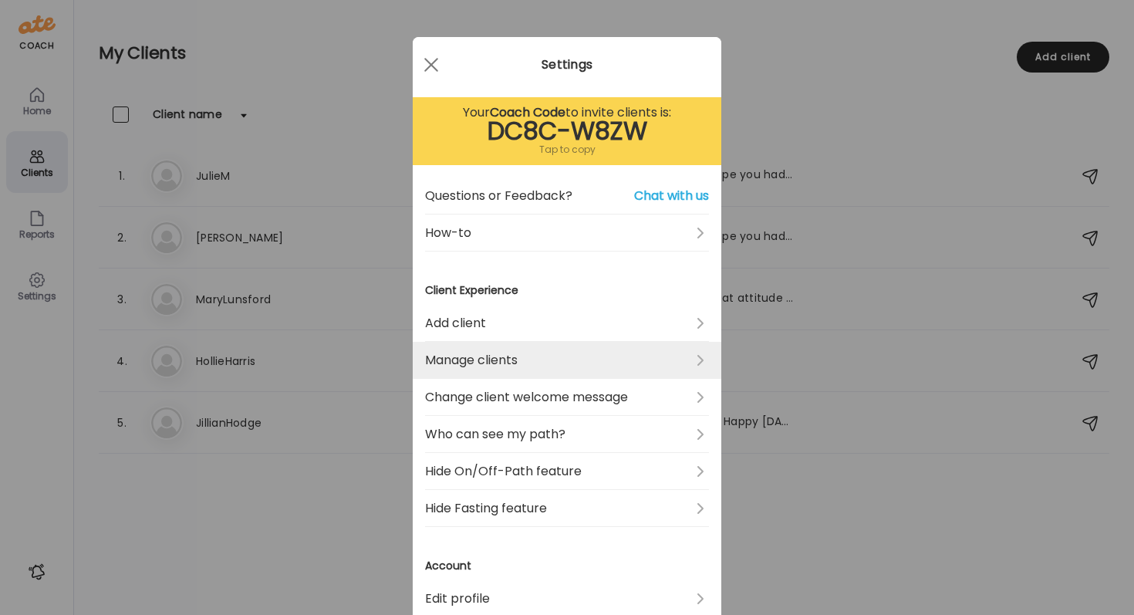
click at [475, 359] on link "Manage clients" at bounding box center [567, 360] width 284 height 37
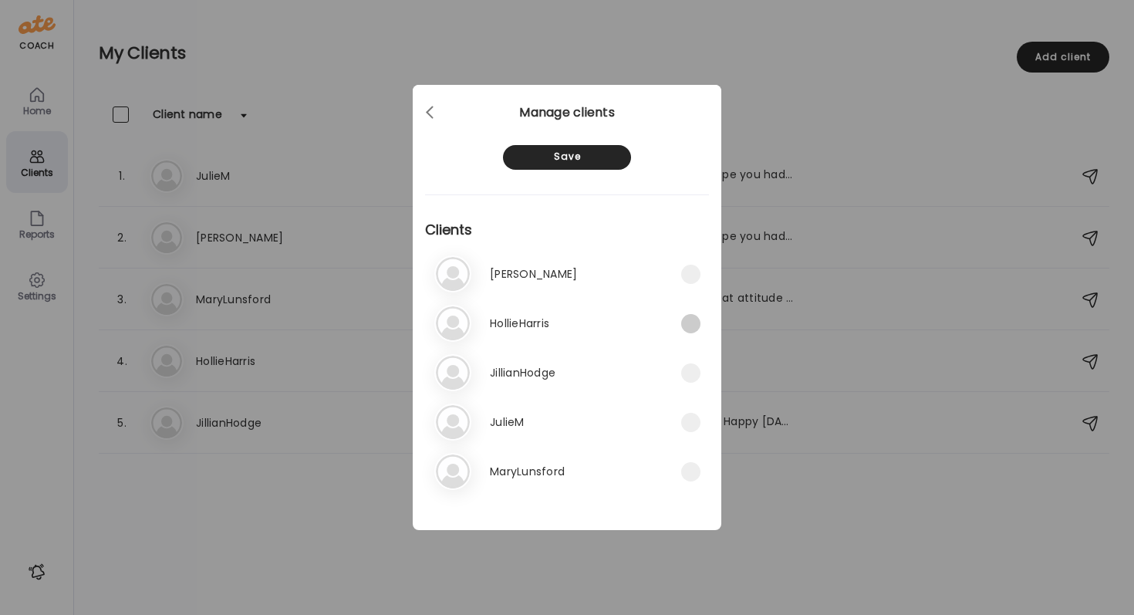
click at [690, 326] on span at bounding box center [690, 323] width 19 height 19
click at [587, 160] on div "Save" at bounding box center [567, 157] width 128 height 25
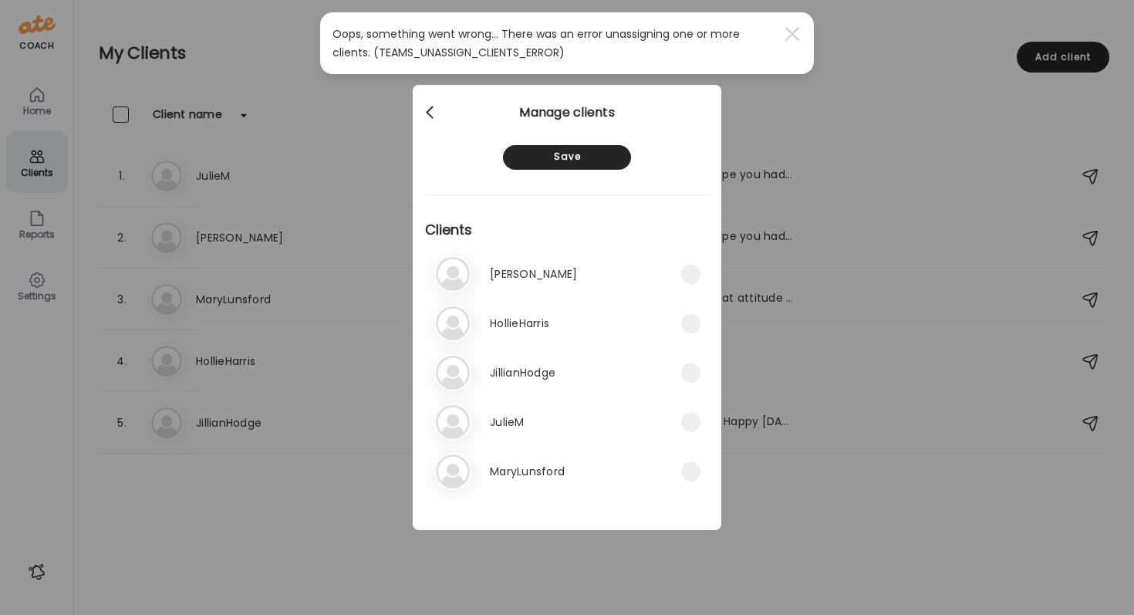
click at [428, 105] on div at bounding box center [431, 112] width 31 height 31
